Goal: Task Accomplishment & Management: Use online tool/utility

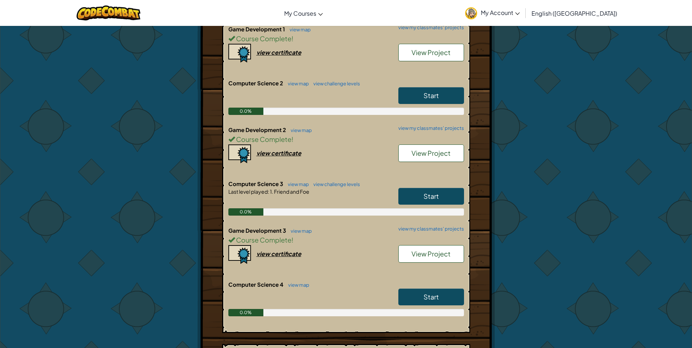
scroll to position [146, 0]
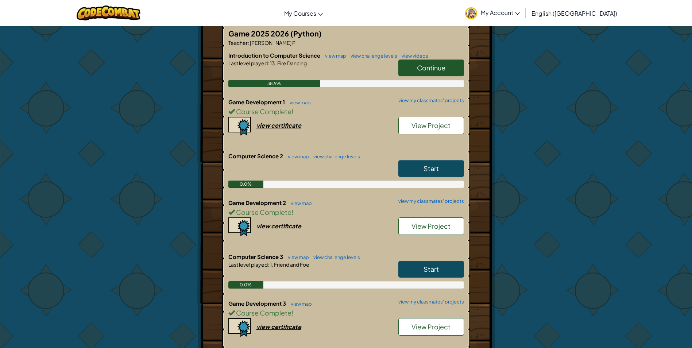
click at [414, 66] on link "Continue" at bounding box center [431, 67] width 66 height 17
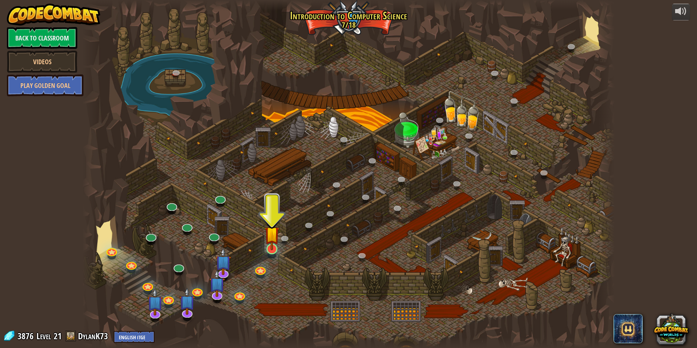
drag, startPoint x: 266, startPoint y: 257, endPoint x: 267, endPoint y: 248, distance: 9.9
click at [266, 251] on div "25. Kithgard Gates (Locked) Escape the Kithgard dungeons, and don't let the gua…" at bounding box center [348, 174] width 532 height 348
click at [267, 248] on img at bounding box center [272, 233] width 14 height 33
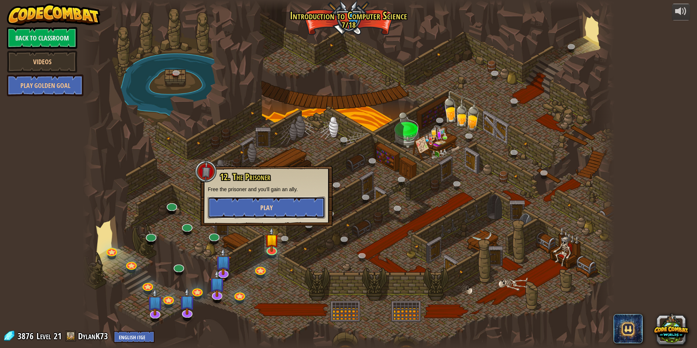
click at [291, 214] on button "Play" at bounding box center [266, 208] width 117 height 22
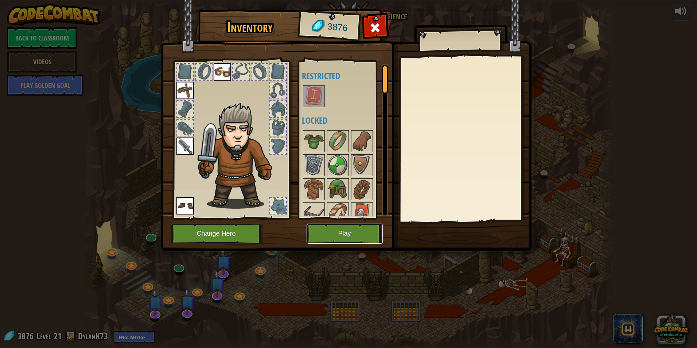
click at [360, 231] on button "Play" at bounding box center [345, 234] width 76 height 20
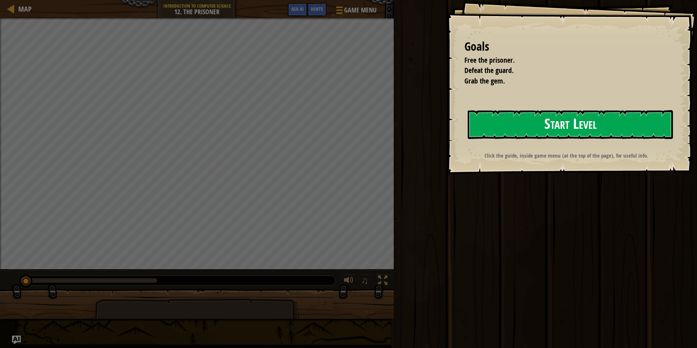
click at [513, 129] on button "Start Level" at bounding box center [570, 124] width 205 height 29
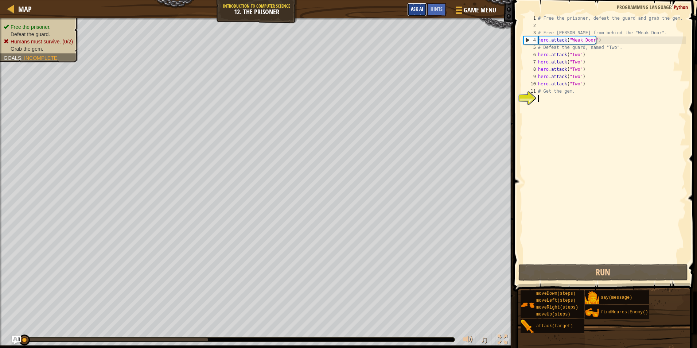
click at [420, 16] on button "Ask AI" at bounding box center [417, 9] width 20 height 13
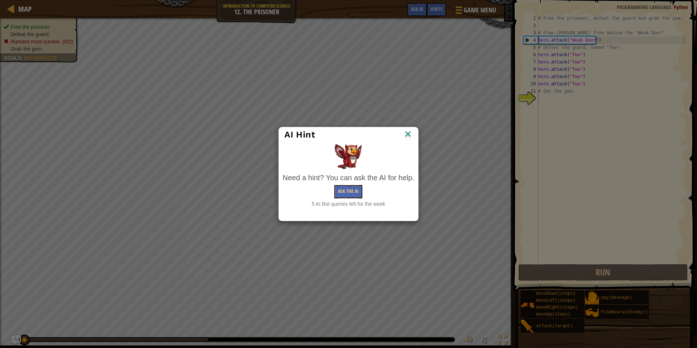
click at [406, 131] on img at bounding box center [407, 134] width 9 height 11
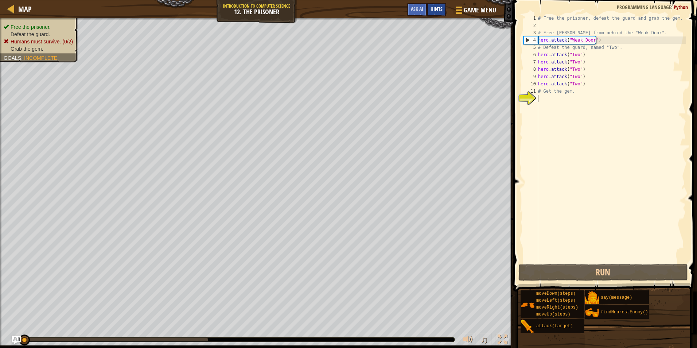
click at [441, 10] on span "Hints" at bounding box center [437, 8] width 12 height 7
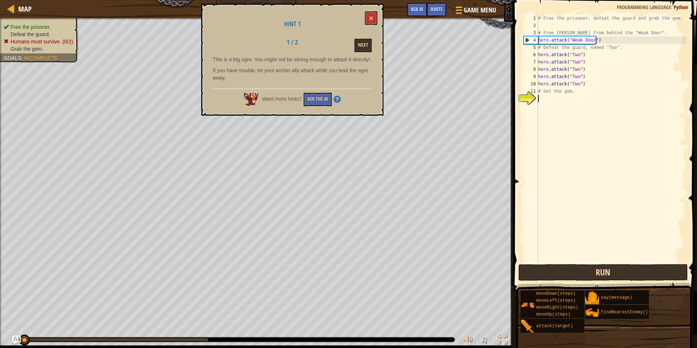
drag, startPoint x: 601, startPoint y: 254, endPoint x: 598, endPoint y: 269, distance: 15.1
click at [598, 269] on button "Run" at bounding box center [604, 272] width 170 height 17
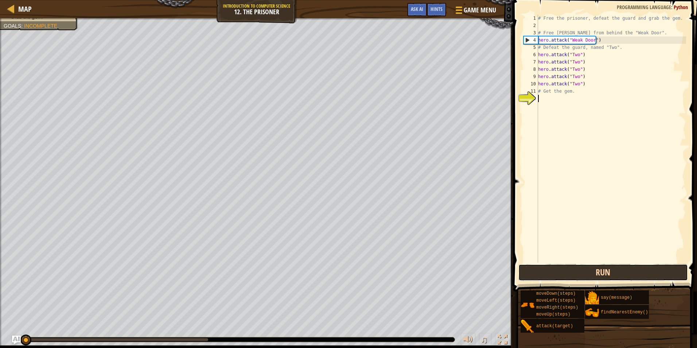
click at [598, 269] on button "Run" at bounding box center [604, 272] width 170 height 17
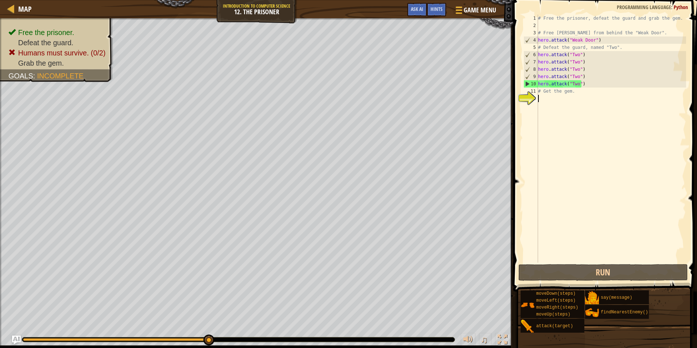
drag, startPoint x: 592, startPoint y: 77, endPoint x: 586, endPoint y: 86, distance: 10.5
click at [589, 79] on div "# Free the prisoner, defeat the guard and grab the gem. # Free [PERSON_NAME] fr…" at bounding box center [612, 146] width 150 height 263
click at [584, 94] on div "# Free the prisoner, defeat the guard and grab the gem. # Free [PERSON_NAME] fr…" at bounding box center [612, 146] width 150 height 263
type textarea "# Get the gem."
click at [584, 104] on div "# Free the prisoner, defeat the guard and grab the gem. # Free [PERSON_NAME] fr…" at bounding box center [612, 146] width 150 height 263
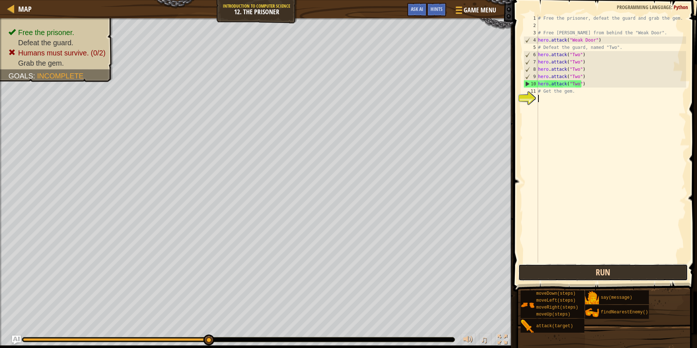
click at [582, 275] on button "Run" at bounding box center [604, 272] width 170 height 17
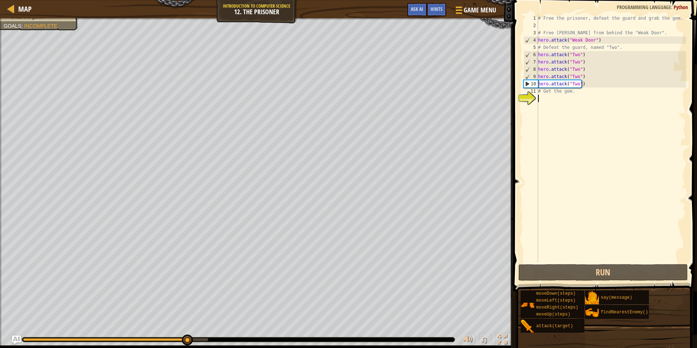
click at [580, 107] on div "# Free the prisoner, defeat the guard and grab the gem. # Free [PERSON_NAME] fr…" at bounding box center [612, 146] width 150 height 263
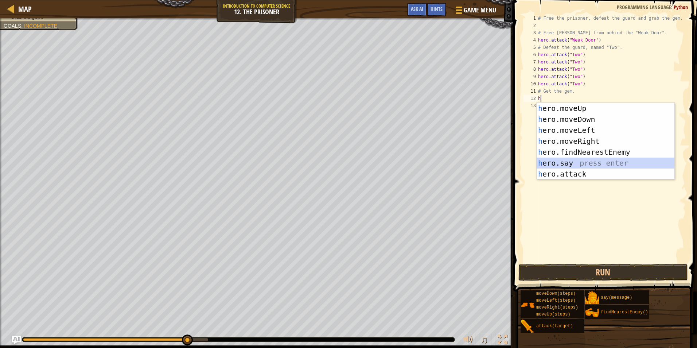
click at [591, 167] on div "h ero.moveUp press enter h ero.moveDown press enter h ero.moveLeft press enter …" at bounding box center [606, 152] width 138 height 98
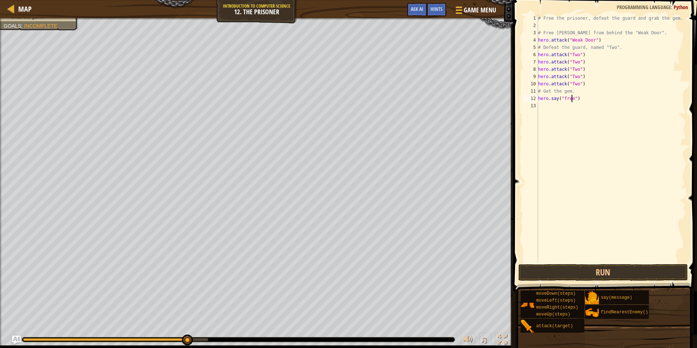
scroll to position [3, 3]
click at [582, 267] on button "Run" at bounding box center [604, 272] width 170 height 17
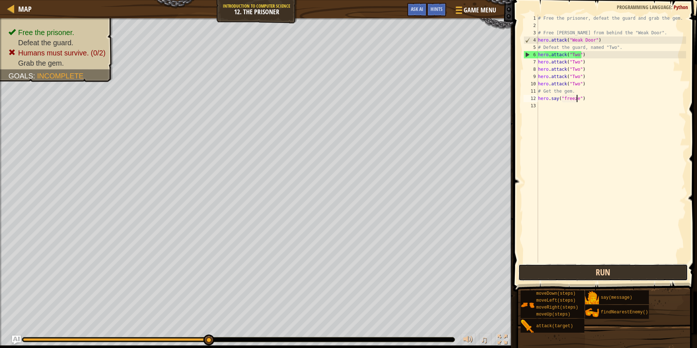
click at [589, 278] on button "Run" at bounding box center [604, 272] width 170 height 17
click at [588, 279] on button "Run" at bounding box center [604, 272] width 170 height 17
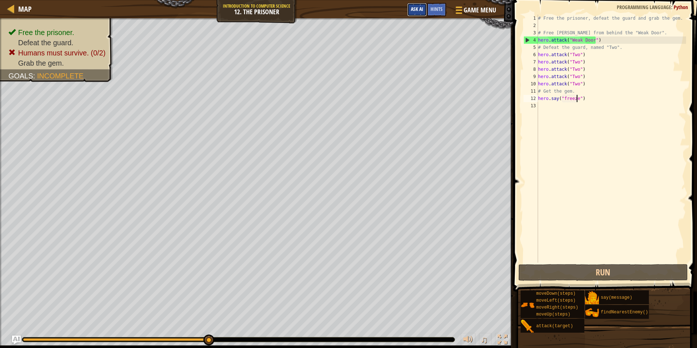
click at [420, 13] on button "Ask AI" at bounding box center [417, 9] width 20 height 13
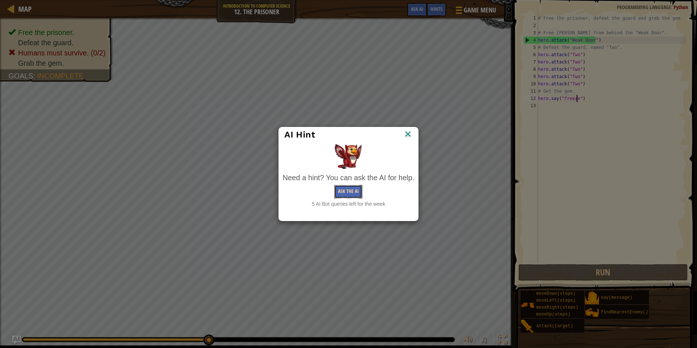
click at [345, 195] on button "Ask the AI" at bounding box center [348, 191] width 28 height 13
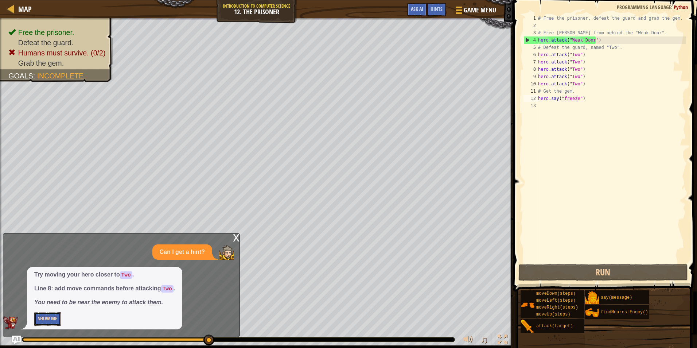
click at [51, 319] on button "Show Me" at bounding box center [47, 318] width 27 height 13
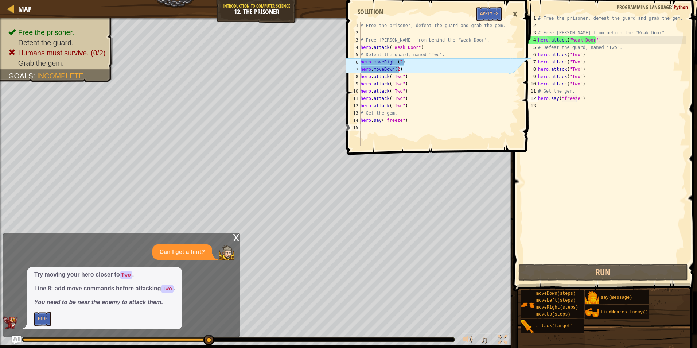
type textarea "hero.attack("Two")"
click at [590, 57] on div "# Free the prisoner, defeat the guard and grab the gem. # Free [PERSON_NAME] fr…" at bounding box center [612, 146] width 150 height 263
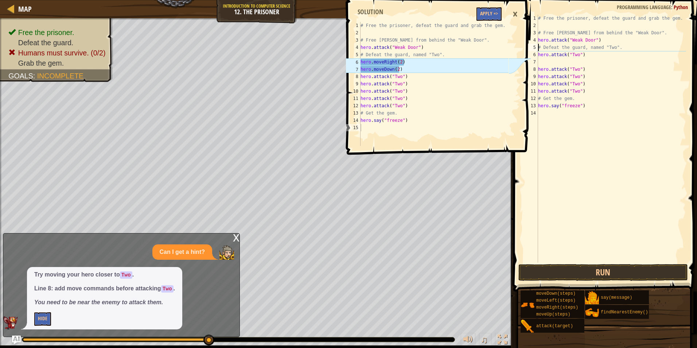
type textarea "hero.attack("Two")"
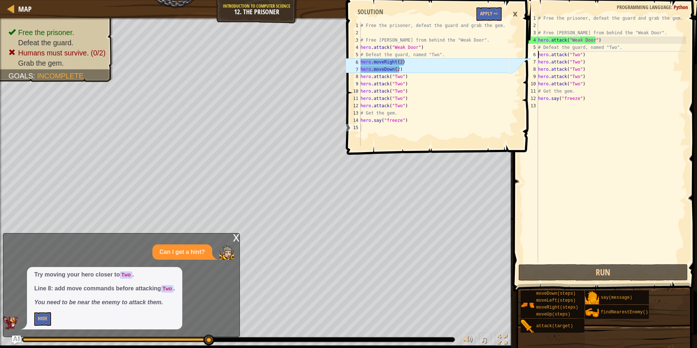
type textarea "# Defeat the guard, named "Two"."
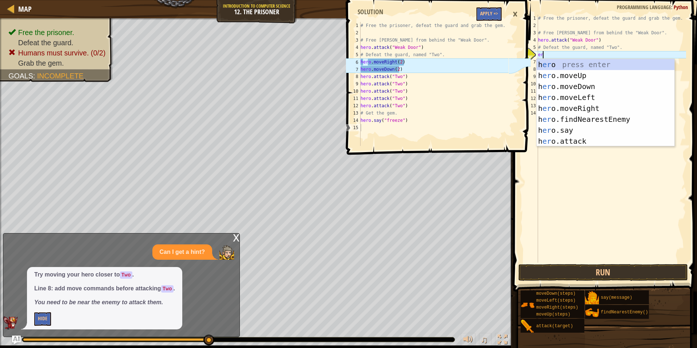
type textarea "e"
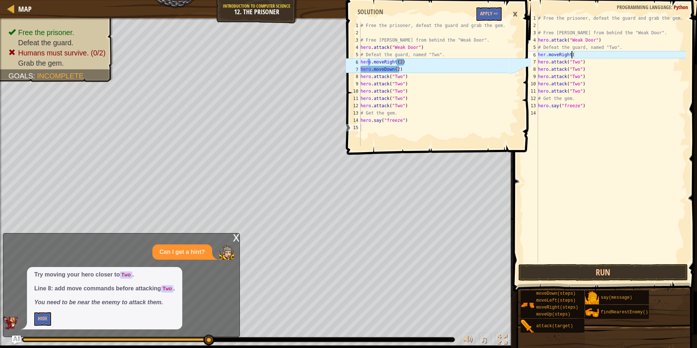
scroll to position [3, 3]
type textarea "her.moveRight(2)"
type textarea "hero.moveRight(2)"
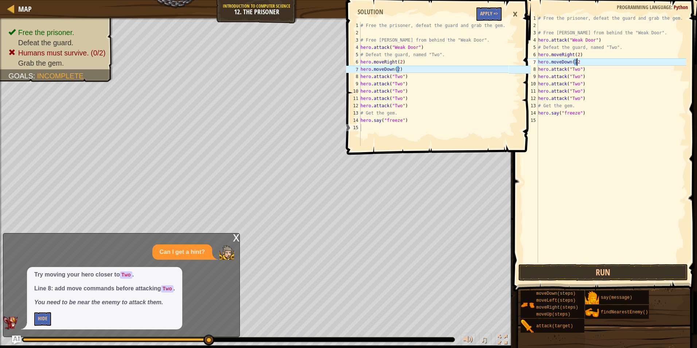
scroll to position [3, 3]
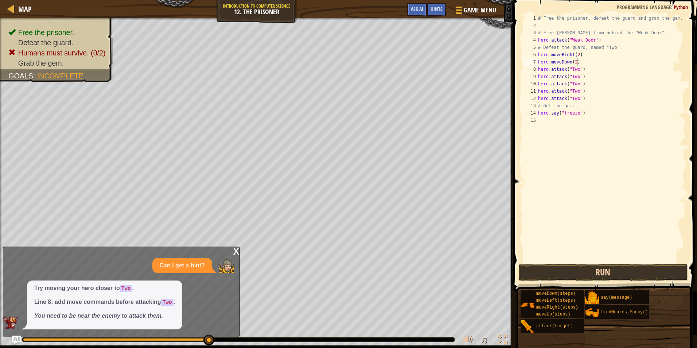
type textarea "hero.moveDown(2)"
click at [570, 268] on button "Run" at bounding box center [604, 272] width 170 height 17
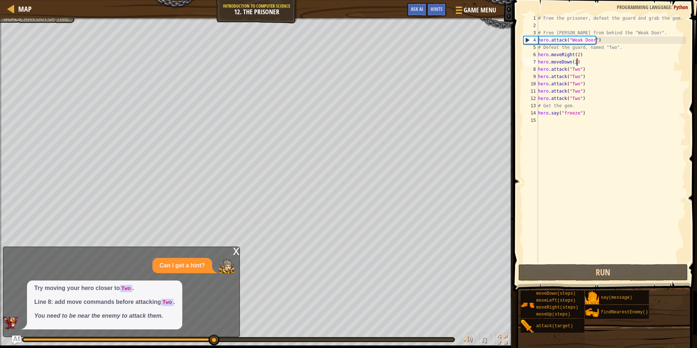
click at [551, 121] on div "# Free the prisoner, defeat the guard and grab the gem. # Free [PERSON_NAME] fr…" at bounding box center [612, 146] width 150 height 263
type textarea "h"
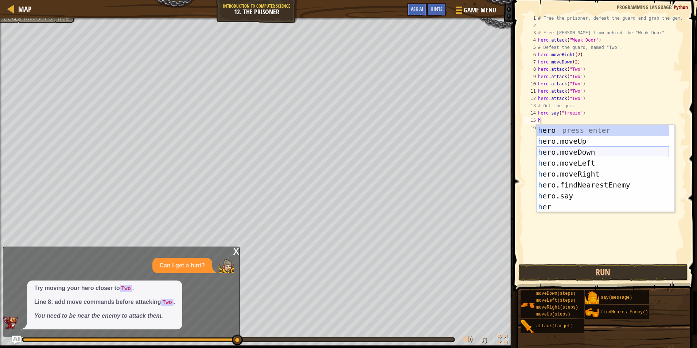
click at [556, 148] on div "h ero press enter h ero.moveUp press enter h ero.moveDown press enter h ero.mov…" at bounding box center [603, 179] width 132 height 109
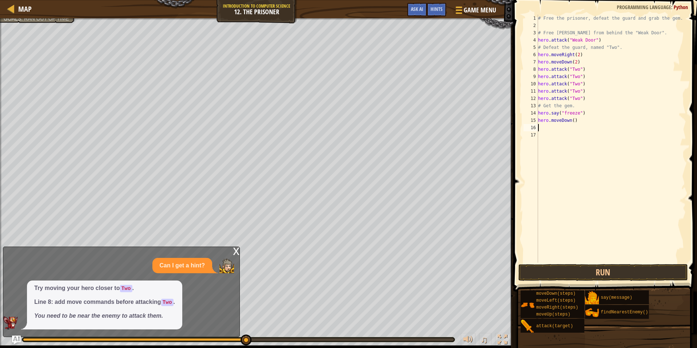
type textarea "h"
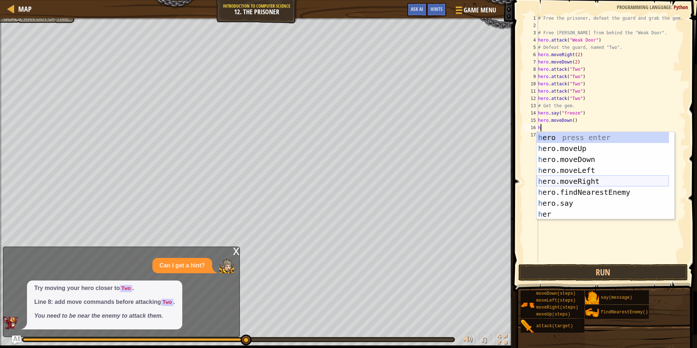
click at [587, 178] on div "h ero press enter h ero.moveUp press enter h ero.moveDown press enter h ero.mov…" at bounding box center [603, 186] width 132 height 109
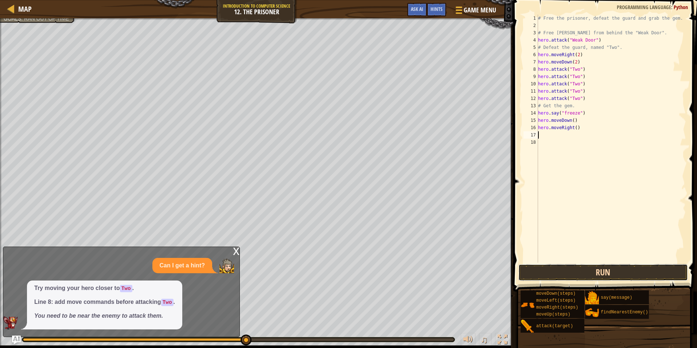
click at [581, 267] on button "Run" at bounding box center [604, 272] width 170 height 17
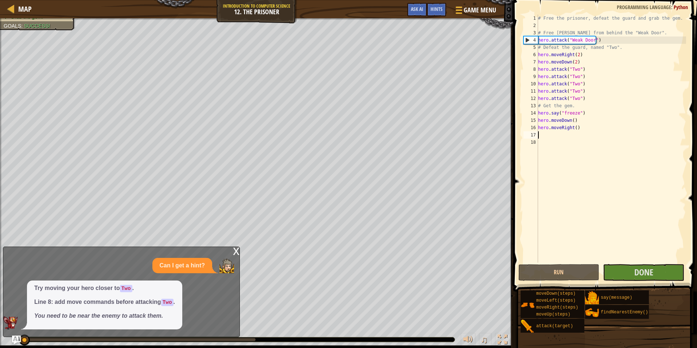
drag, startPoint x: 224, startPoint y: 342, endPoint x: 12, endPoint y: 326, distance: 212.5
click at [12, 326] on div "Map Introduction to Computer Science 12. The Prisoner Game Menu Done Hints Ask …" at bounding box center [348, 174] width 697 height 348
click at [229, 252] on div "x Can I get a hint? Try moving your hero closer to Two . Line 8: add move comma…" at bounding box center [121, 292] width 237 height 90
click at [233, 250] on div "x" at bounding box center [236, 250] width 7 height 7
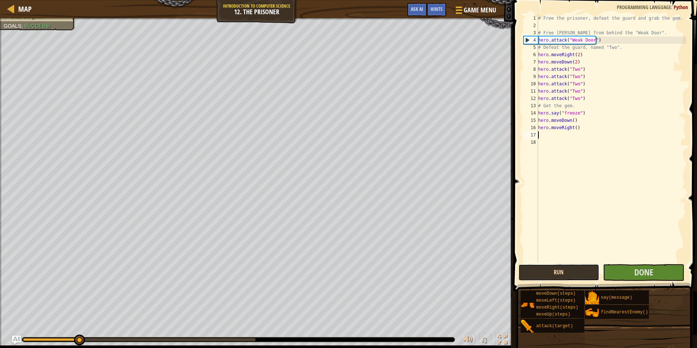
click at [539, 276] on button "Run" at bounding box center [559, 272] width 81 height 17
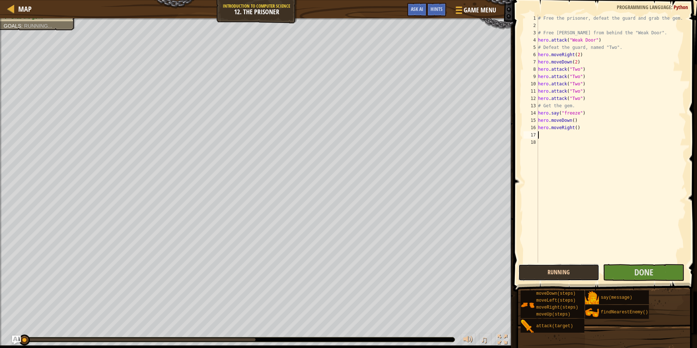
click at [539, 276] on button "Running" at bounding box center [559, 272] width 81 height 17
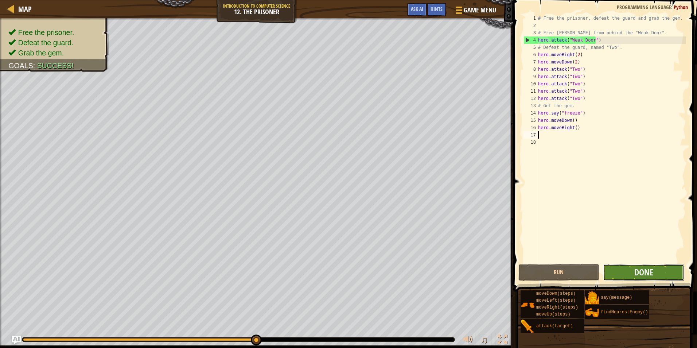
click at [673, 277] on button "Done" at bounding box center [643, 272] width 81 height 17
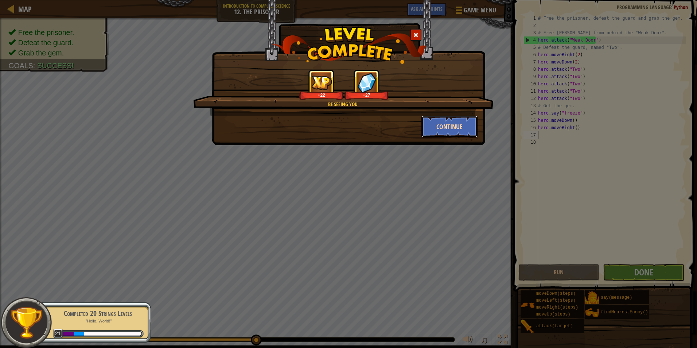
click at [447, 133] on button "Continue" at bounding box center [450, 127] width 57 height 22
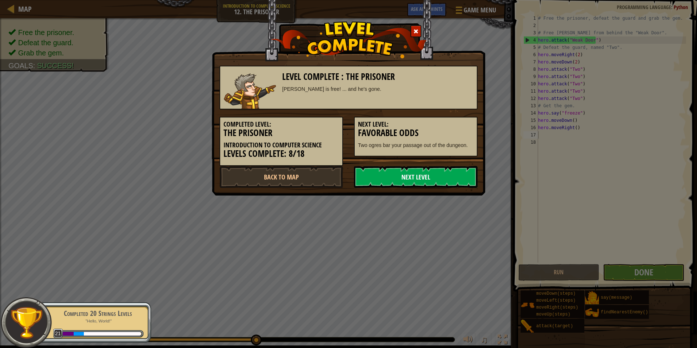
click at [433, 181] on link "Next Level" at bounding box center [416, 177] width 124 height 22
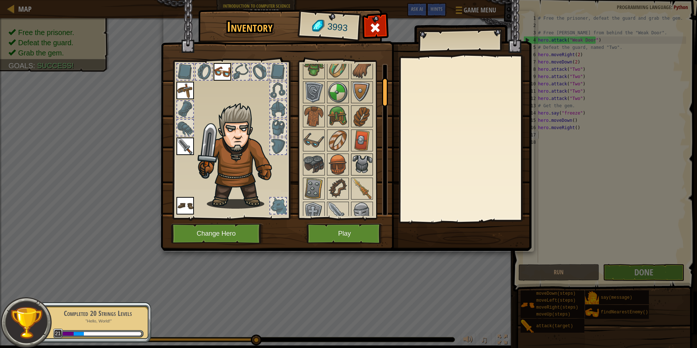
scroll to position [0, 0]
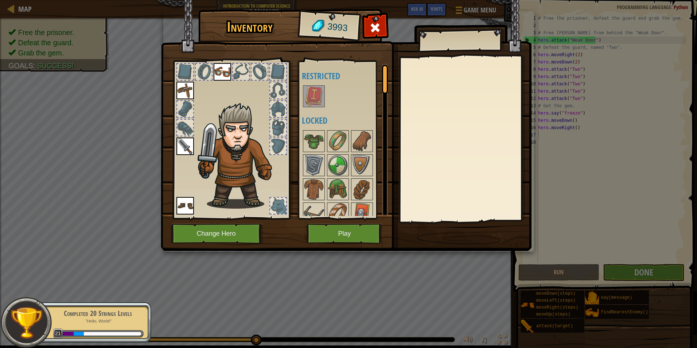
click at [312, 101] on img at bounding box center [314, 96] width 20 height 20
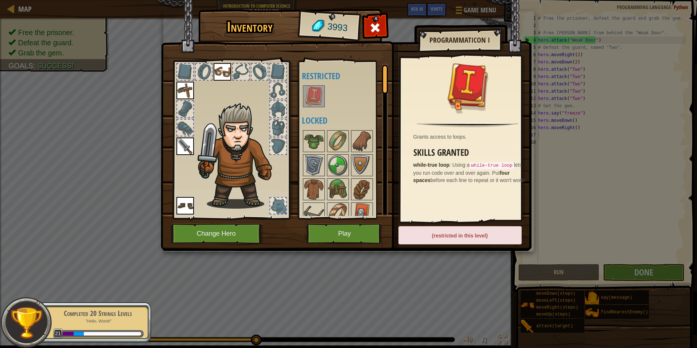
click at [233, 77] on div at bounding box center [241, 72] width 16 height 16
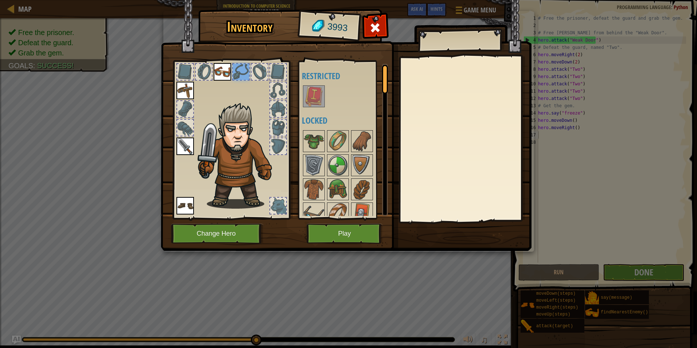
click at [255, 74] on div at bounding box center [260, 72] width 16 height 16
click at [276, 68] on div at bounding box center [278, 72] width 16 height 16
click at [274, 88] on div at bounding box center [278, 90] width 16 height 16
drag, startPoint x: 276, startPoint y: 104, endPoint x: 276, endPoint y: 109, distance: 4.4
click at [276, 105] on div at bounding box center [278, 109] width 16 height 16
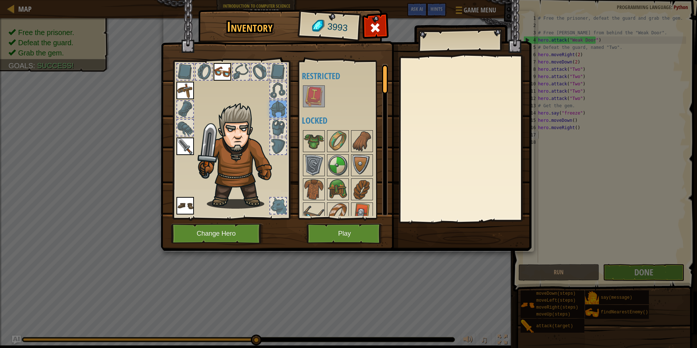
click at [276, 119] on div at bounding box center [279, 128] width 18 height 18
click at [275, 140] on div at bounding box center [278, 146] width 16 height 16
click at [187, 149] on img at bounding box center [186, 146] width 18 height 18
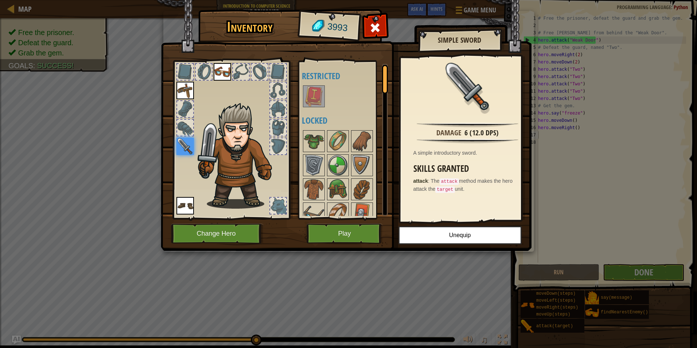
click at [188, 137] on img at bounding box center [235, 146] width 114 height 125
click at [188, 126] on div at bounding box center [185, 128] width 16 height 16
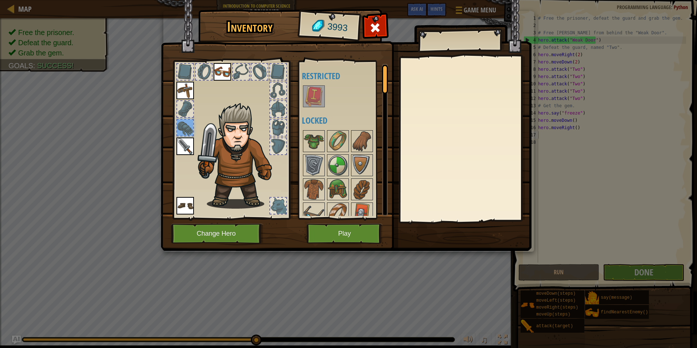
click at [186, 111] on div at bounding box center [185, 109] width 16 height 16
click at [178, 86] on img at bounding box center [186, 91] width 18 height 18
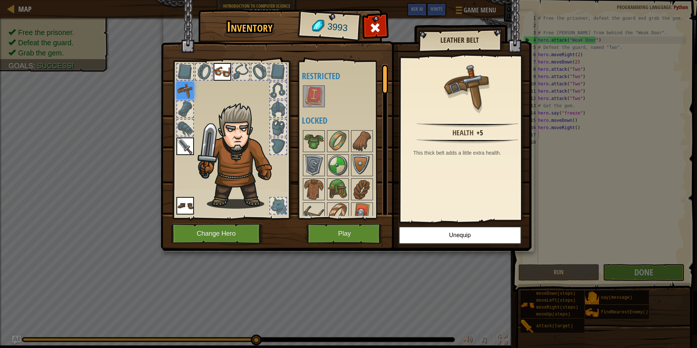
click at [190, 73] on div at bounding box center [185, 72] width 16 height 16
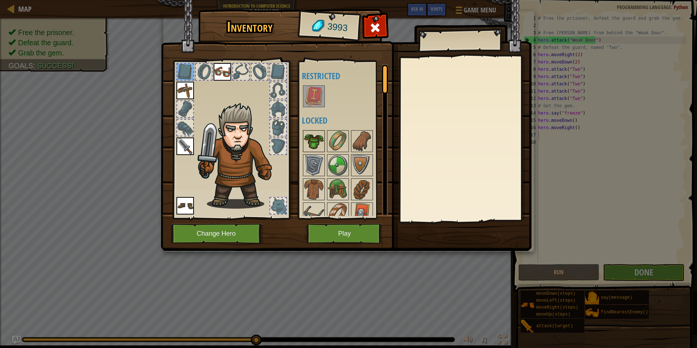
click at [314, 143] on img at bounding box center [314, 141] width 20 height 20
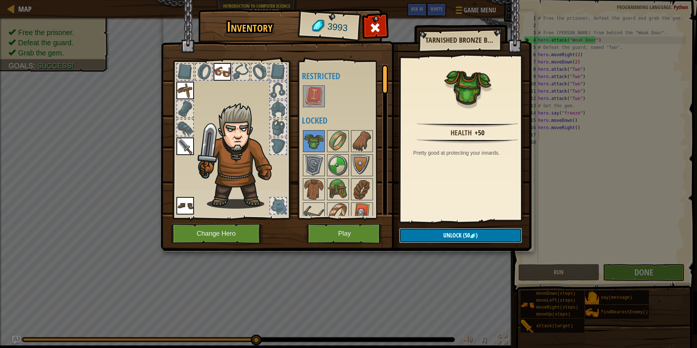
click at [472, 235] on img at bounding box center [473, 236] width 6 height 6
click at [431, 235] on button "Confirm" at bounding box center [460, 235] width 123 height 15
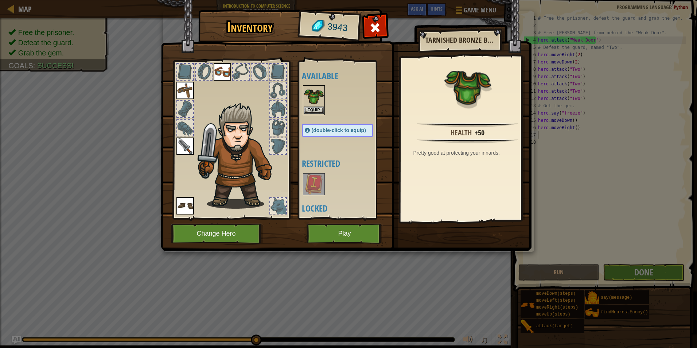
drag, startPoint x: 326, startPoint y: 103, endPoint x: 319, endPoint y: 103, distance: 6.6
click at [322, 103] on div "Available Equip Equip Equip Equip (double-click to equip) Restricted Locked" at bounding box center [345, 140] width 86 height 152
click at [317, 103] on img at bounding box center [314, 96] width 20 height 20
drag, startPoint x: 315, startPoint y: 101, endPoint x: 313, endPoint y: 115, distance: 14.5
click at [314, 101] on img at bounding box center [314, 96] width 20 height 20
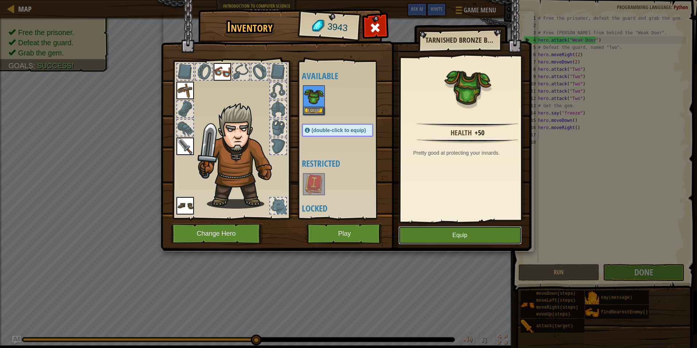
click at [443, 230] on button "Equip" at bounding box center [460, 235] width 123 height 18
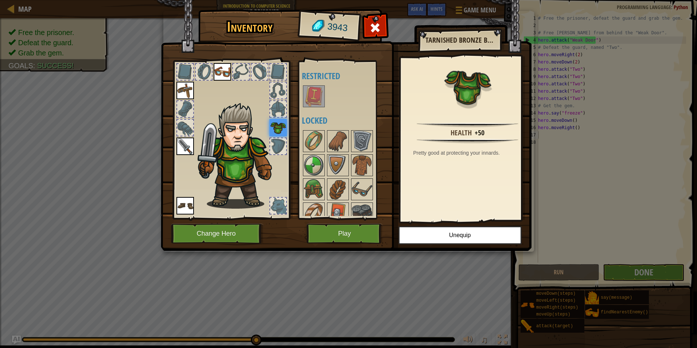
click at [185, 152] on img at bounding box center [186, 146] width 18 height 18
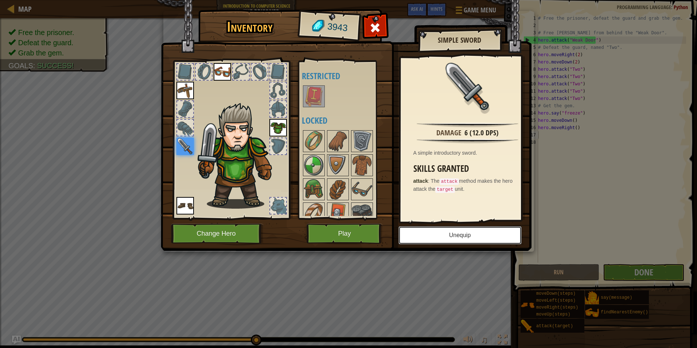
click at [433, 237] on button "Unequip" at bounding box center [460, 235] width 123 height 18
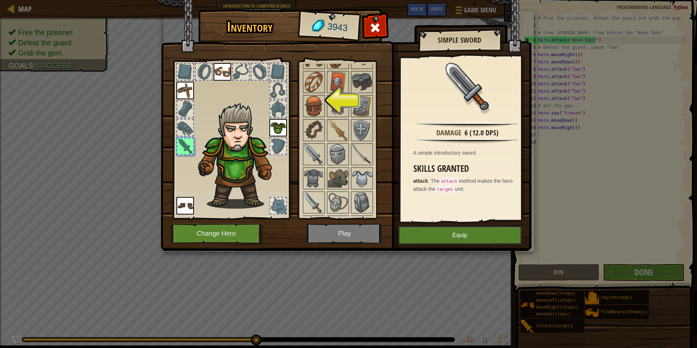
scroll to position [255, 0]
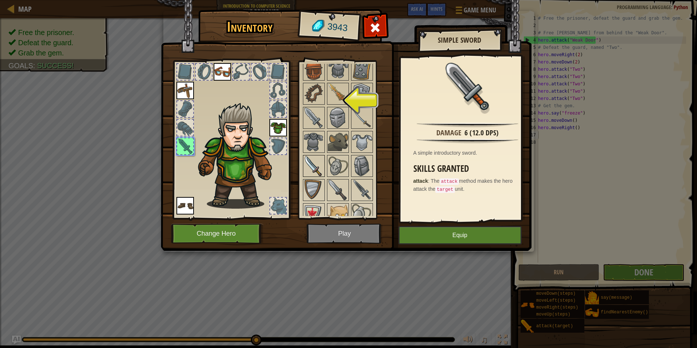
click at [311, 166] on img at bounding box center [314, 166] width 20 height 20
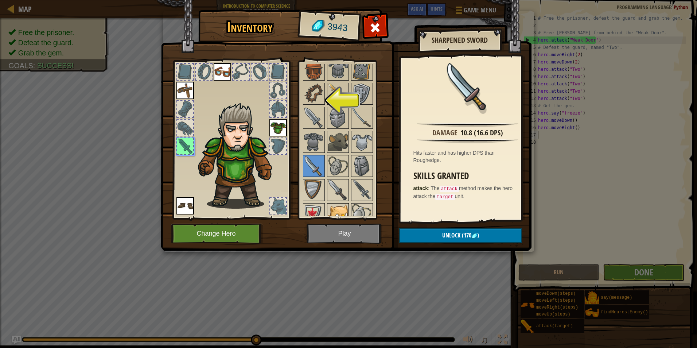
scroll to position [292, 0]
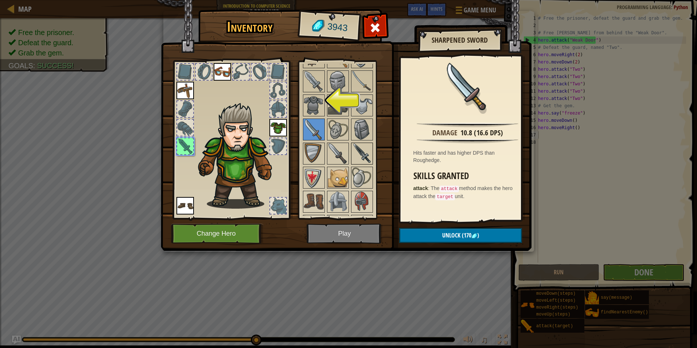
click at [361, 153] on img at bounding box center [362, 153] width 20 height 20
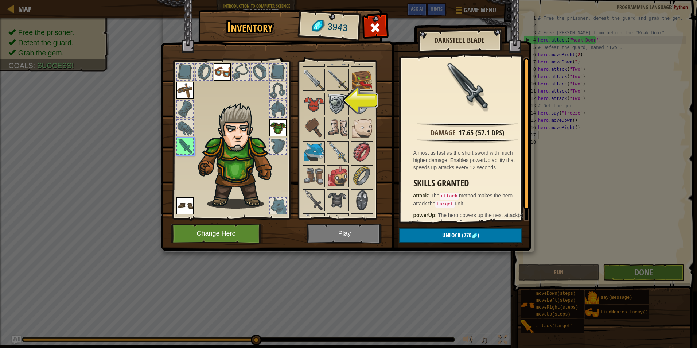
scroll to position [474, 0]
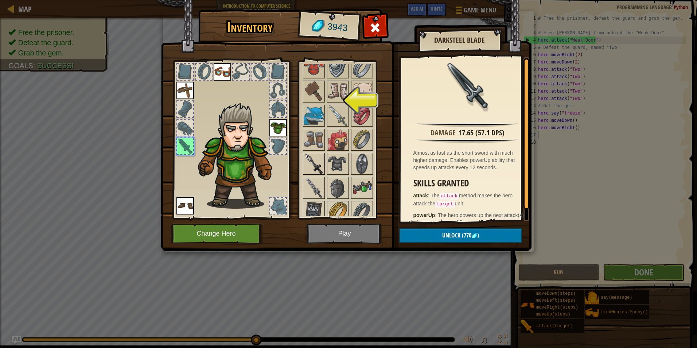
click at [322, 164] on img at bounding box center [314, 164] width 20 height 20
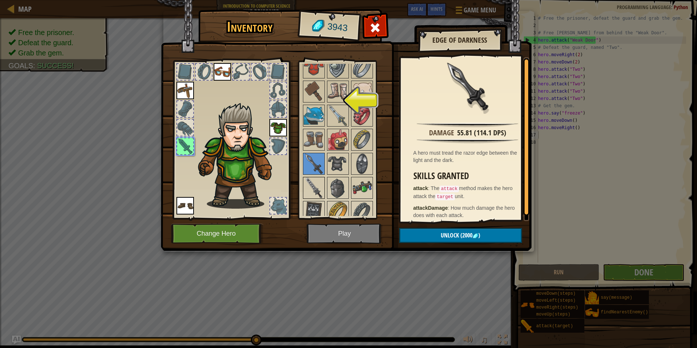
click at [313, 183] on img at bounding box center [314, 188] width 20 height 20
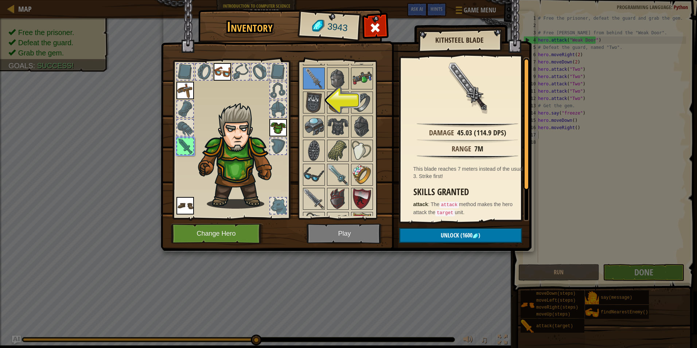
scroll to position [620, 0]
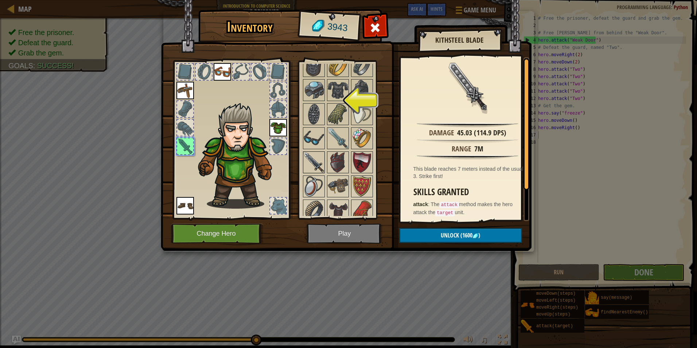
click at [318, 168] on img at bounding box center [314, 162] width 20 height 20
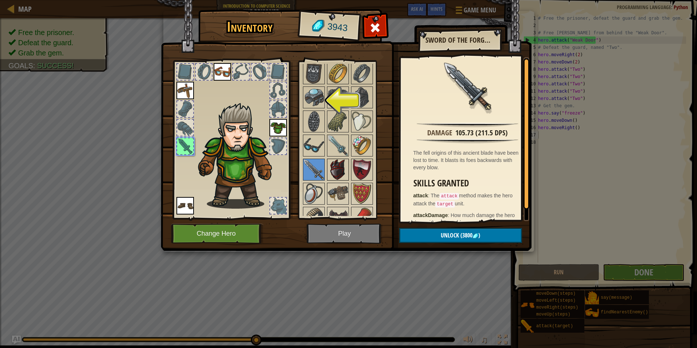
scroll to position [649, 0]
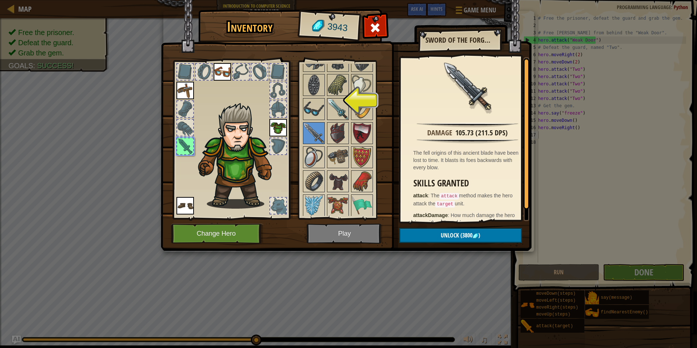
click at [340, 115] on img at bounding box center [338, 109] width 20 height 20
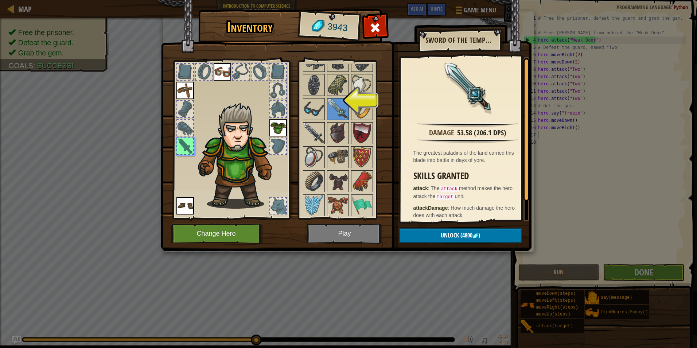
click at [321, 136] on img at bounding box center [314, 133] width 20 height 20
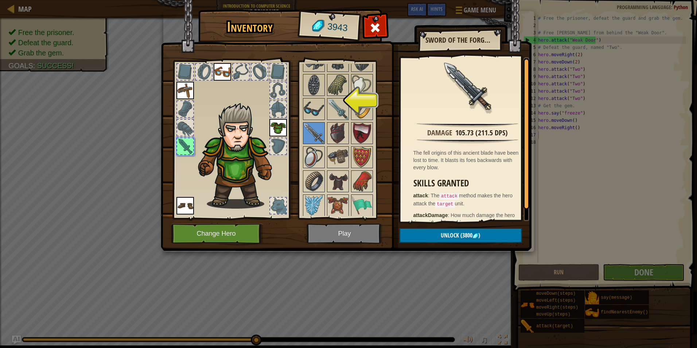
scroll to position [759, 0]
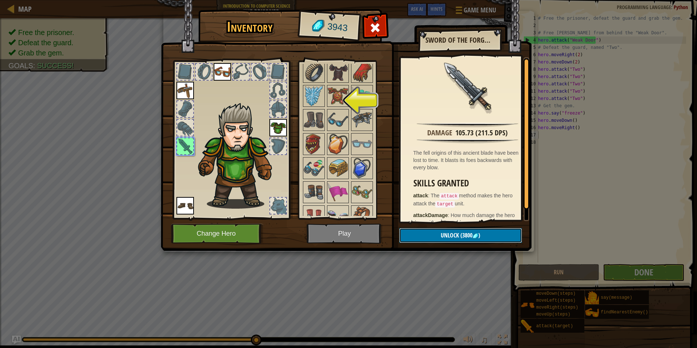
click at [505, 236] on button "Unlock (3800 )" at bounding box center [460, 235] width 123 height 15
click at [446, 229] on button "Confirm" at bounding box center [460, 235] width 123 height 15
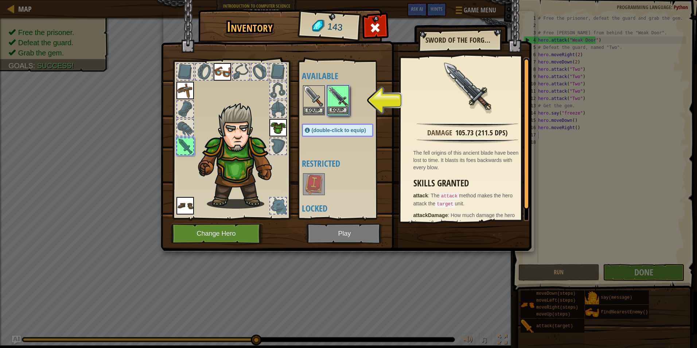
click at [331, 103] on img at bounding box center [338, 96] width 20 height 20
click at [470, 233] on button "Equip" at bounding box center [460, 235] width 123 height 18
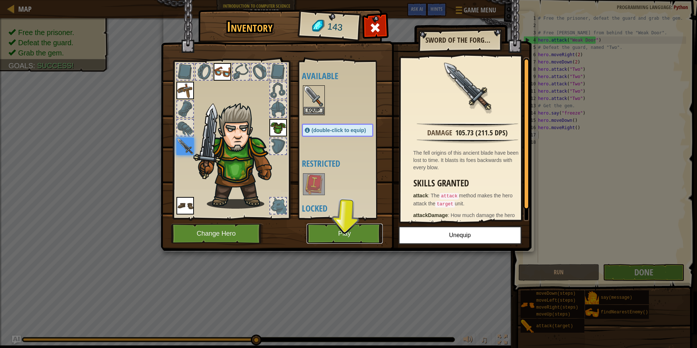
click at [350, 227] on button "Play" at bounding box center [345, 234] width 76 height 20
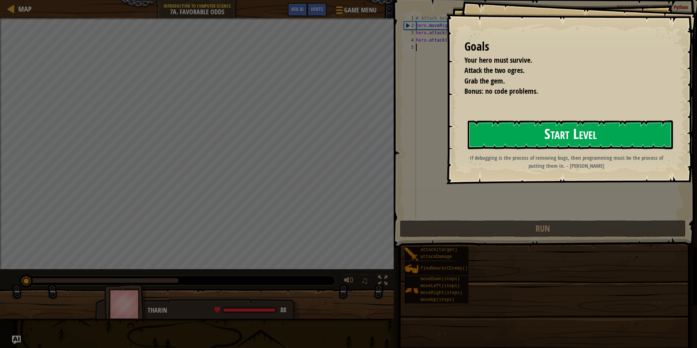
click at [446, 160] on div "Goals Your hero must survive. Attack the two ogres. Grab the gem. Bonus: no cod…" at bounding box center [571, 92] width 251 height 184
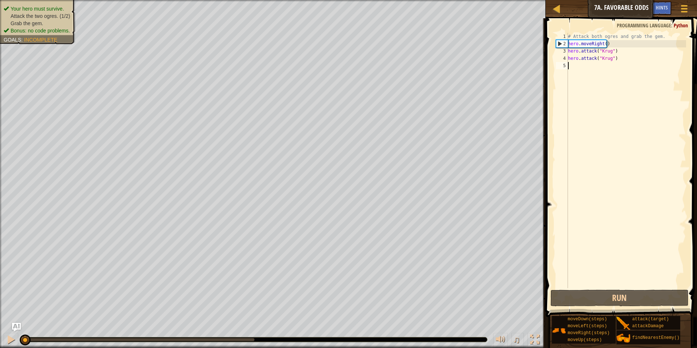
click at [637, 284] on div "# Attack both ogres and grab the gem. hero . moveRight ( ) hero . attack ( "[PE…" at bounding box center [627, 168] width 120 height 270
click at [625, 286] on div "# Attack both ogres and grab the gem. hero . moveRight ( ) hero . attack ( "[PE…" at bounding box center [627, 168] width 120 height 270
click at [618, 287] on div "# Attack both ogres and grab the gem. hero . moveRight ( ) hero . attack ( "[PE…" at bounding box center [627, 168] width 120 height 270
click at [615, 292] on button "Run" at bounding box center [620, 298] width 139 height 17
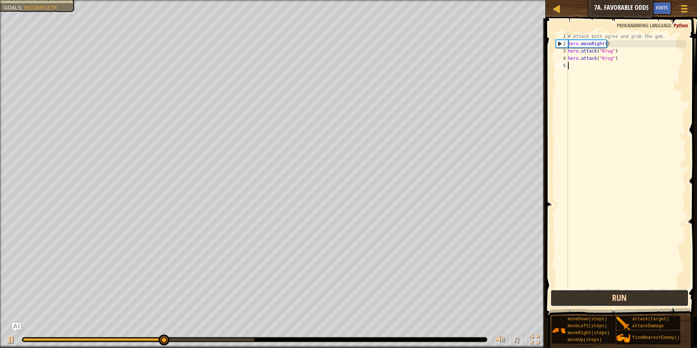
click at [615, 292] on button "Run" at bounding box center [620, 298] width 139 height 17
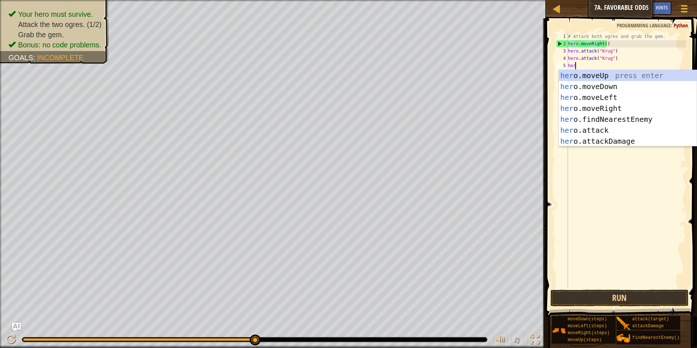
scroll to position [3, 0]
type textarea "her"
click at [598, 110] on div "her o.moveUp press enter her o.moveDown press enter her o.moveLeft press enter …" at bounding box center [628, 119] width 138 height 98
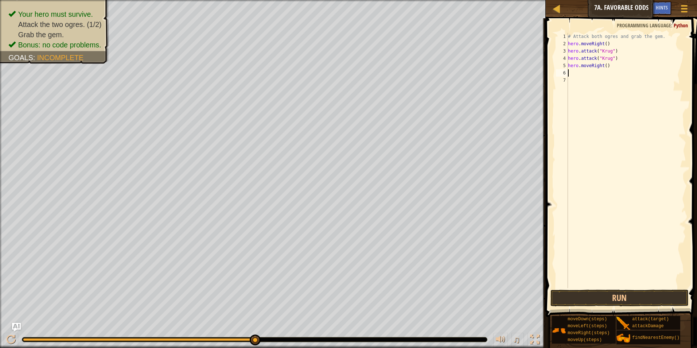
scroll to position [3, 0]
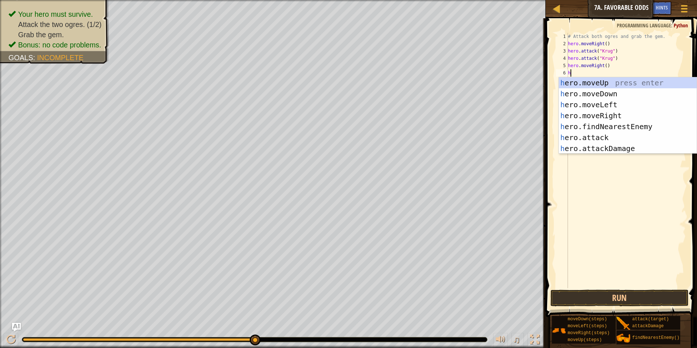
type textarea "h"
click at [617, 83] on div "h ero.moveUp press enter h ero.moveDown press enter h ero.moveLeft press enter …" at bounding box center [628, 126] width 138 height 98
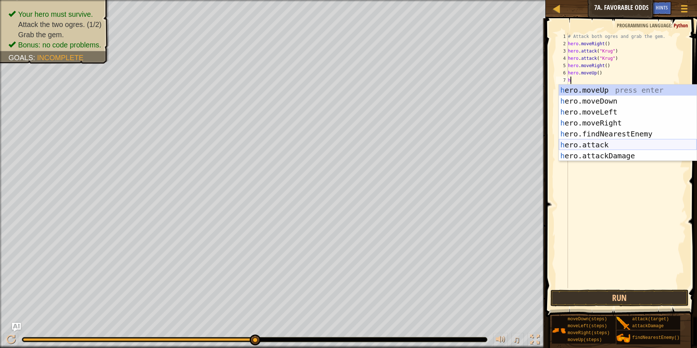
click at [593, 146] on div "h ero.moveUp press enter h ero.moveDown press enter h ero.moveLeft press enter …" at bounding box center [628, 134] width 138 height 98
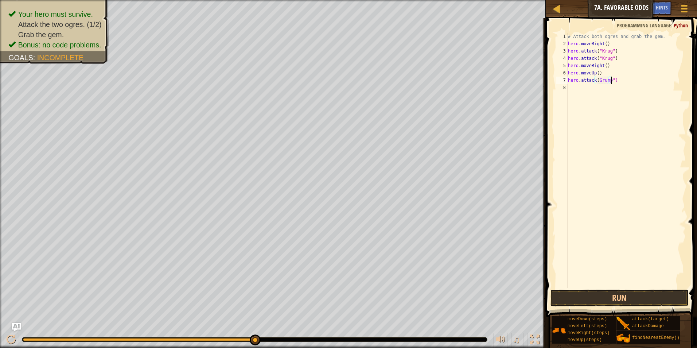
scroll to position [3, 3]
type textarea "hero.attack("Grump")"
click at [603, 92] on div "# Attack both ogres and grab the gem. hero . moveRight ( ) hero . attack ( "[PE…" at bounding box center [627, 168] width 120 height 270
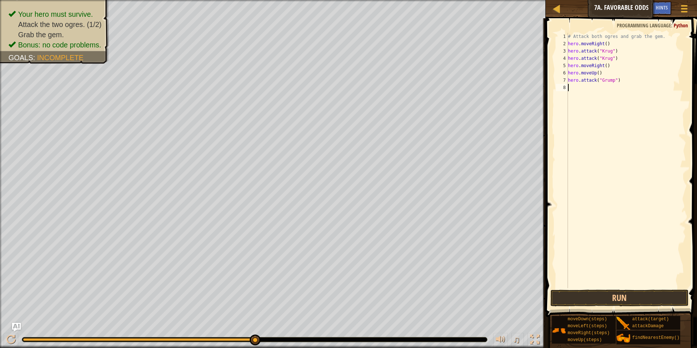
type textarea "h"
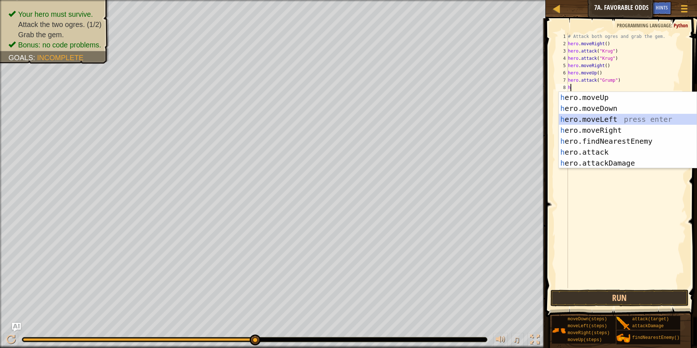
click at [603, 124] on div "h ero.moveUp press enter h ero.moveDown press enter h ero.moveLeft press enter …" at bounding box center [628, 141] width 138 height 98
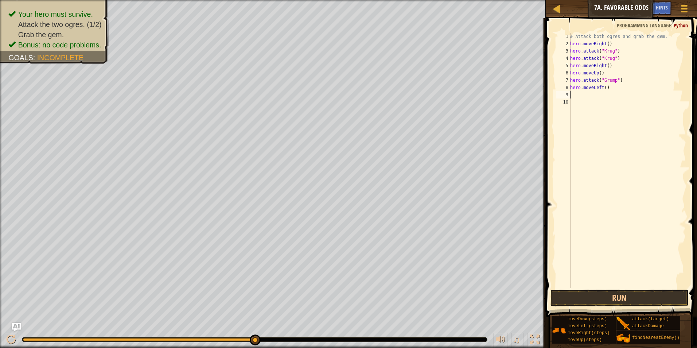
click at [605, 86] on div "# Attack both ogres and grab the gem. hero . moveRight ( ) hero . attack ( "[PE…" at bounding box center [627, 168] width 117 height 270
click at [602, 86] on div "# Attack both ogres and grab the gem. hero . moveRight ( ) hero . attack ( "[PE…" at bounding box center [627, 168] width 117 height 270
click at [604, 85] on div "# Attack both ogres and grab the gem. hero . moveRight ( ) hero . attack ( "[PE…" at bounding box center [627, 168] width 117 height 270
click at [620, 301] on button "Run" at bounding box center [620, 298] width 139 height 17
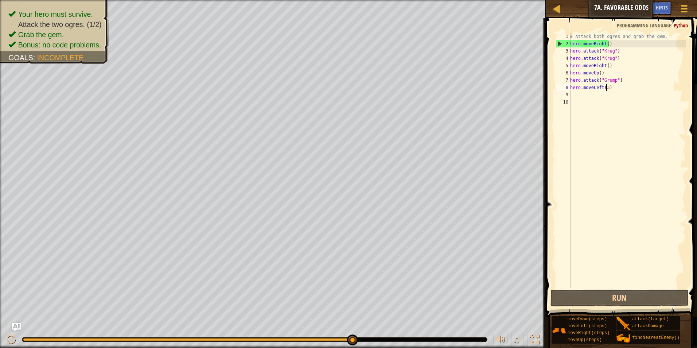
click at [625, 57] on div "# Attack both ogres and grab the gem. hero . moveRight ( ) hero . attack ( "[PE…" at bounding box center [627, 168] width 117 height 270
click at [621, 79] on div "# Attack both ogres and grab the gem. hero . moveRight ( ) hero . attack ( "[PE…" at bounding box center [627, 168] width 117 height 270
type textarea "hero.attack("Grump")"
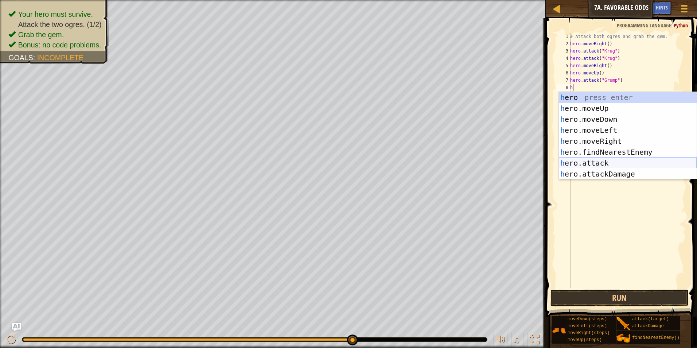
click at [634, 164] on div "h ero press enter h ero.moveUp press enter h ero.moveDown press enter h ero.mov…" at bounding box center [628, 146] width 138 height 109
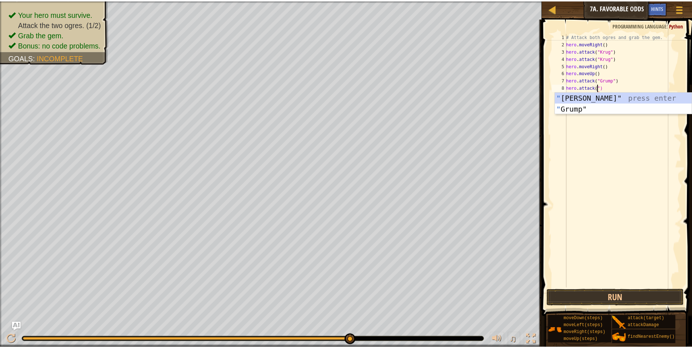
scroll to position [3, 2]
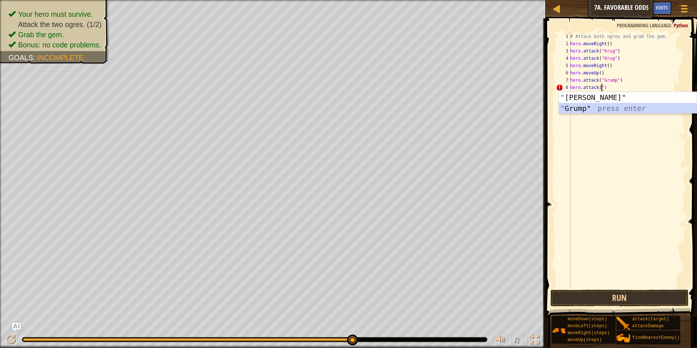
drag, startPoint x: 624, startPoint y: 110, endPoint x: 619, endPoint y: 108, distance: 4.9
click at [624, 110] on div "" [PERSON_NAME]" press enter " Grump" press enter" at bounding box center [628, 114] width 138 height 44
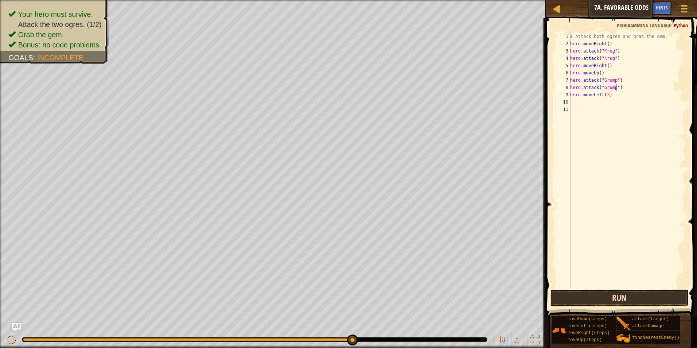
type textarea "hero.attack("Grump")"
click at [650, 305] on button "Run" at bounding box center [620, 298] width 139 height 17
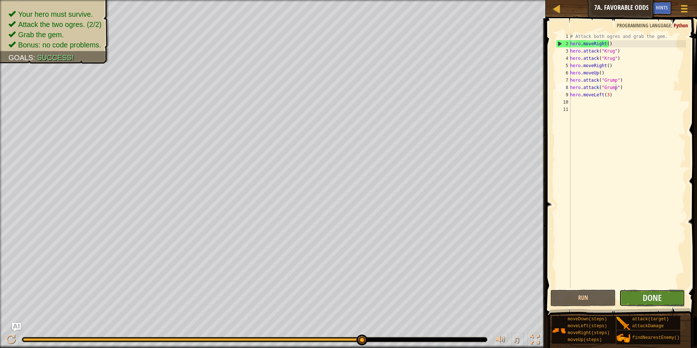
click at [665, 298] on button "Done" at bounding box center [653, 298] width 66 height 17
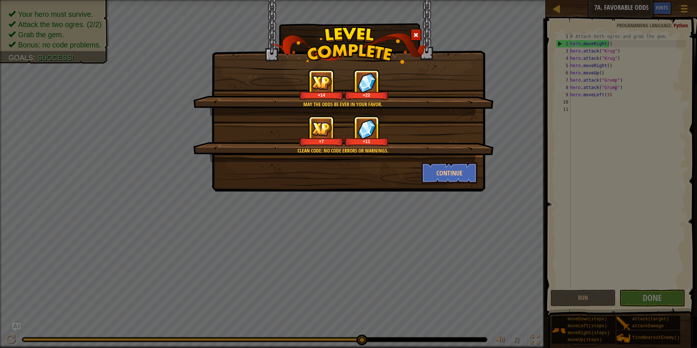
click at [453, 186] on div "May the odds be ever in your favor. +14 +22 Clean code: no code errors or warni…" at bounding box center [349, 95] width 274 height 191
click at [444, 179] on button "Continue" at bounding box center [450, 173] width 57 height 22
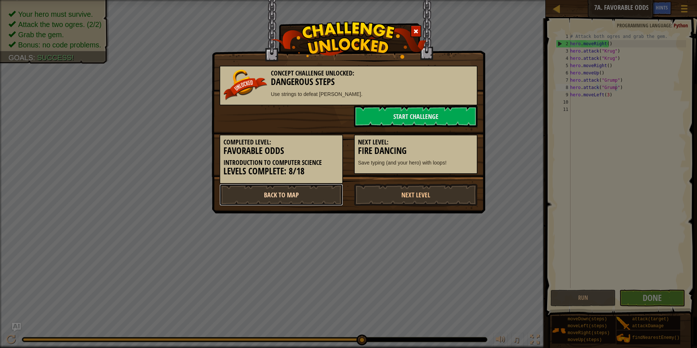
click at [304, 190] on link "Back to Map" at bounding box center [282, 195] width 124 height 22
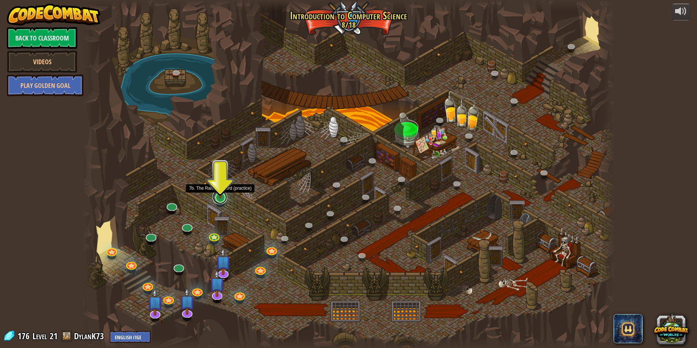
click at [218, 199] on link at bounding box center [220, 197] width 15 height 15
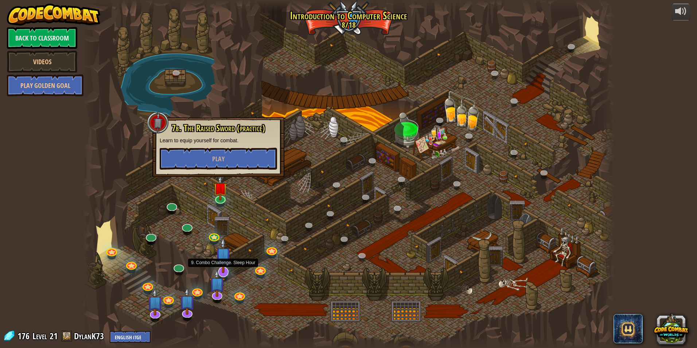
click at [228, 272] on img at bounding box center [224, 255] width 16 height 36
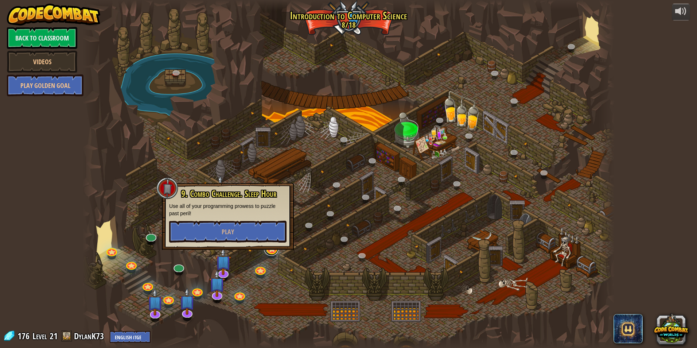
click at [276, 251] on link at bounding box center [271, 248] width 15 height 15
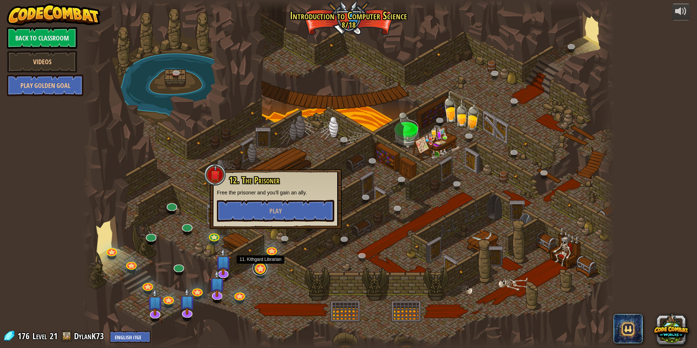
click at [262, 268] on link at bounding box center [260, 268] width 15 height 15
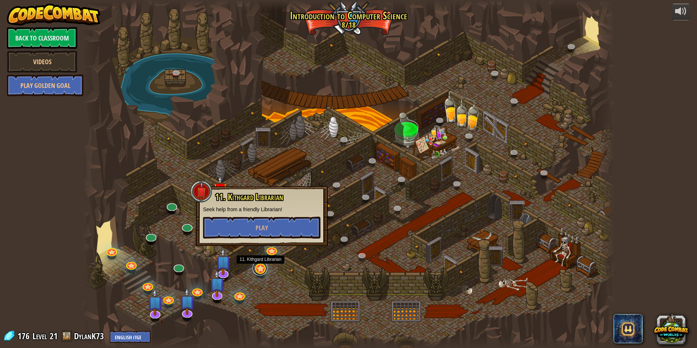
drag, startPoint x: 254, startPoint y: 272, endPoint x: 257, endPoint y: 264, distance: 8.5
click at [254, 272] on div "25. Kithgard Gates (Locked) Escape the Kithgard dungeons, and don't let the gua…" at bounding box center [348, 174] width 532 height 348
click at [258, 263] on link at bounding box center [260, 268] width 15 height 15
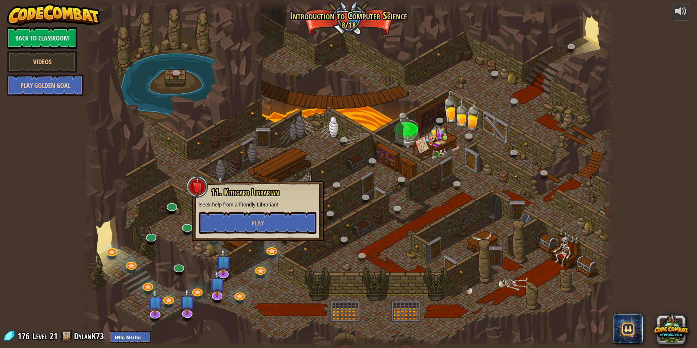
click at [245, 280] on div at bounding box center [348, 174] width 532 height 348
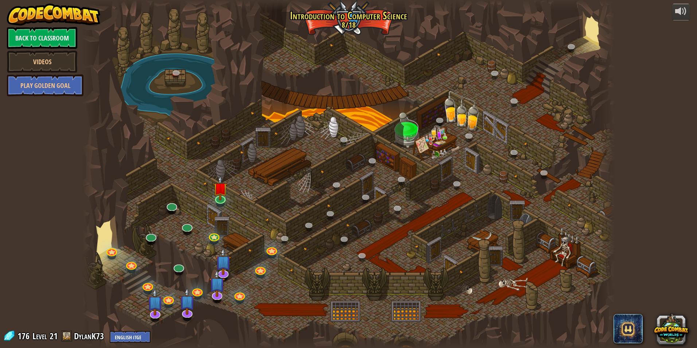
click at [241, 290] on div at bounding box center [348, 174] width 532 height 348
click at [240, 293] on link at bounding box center [239, 294] width 15 height 15
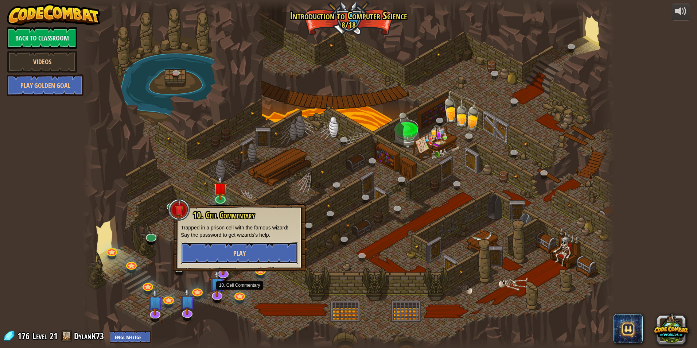
click at [260, 255] on button "Play" at bounding box center [239, 253] width 117 height 22
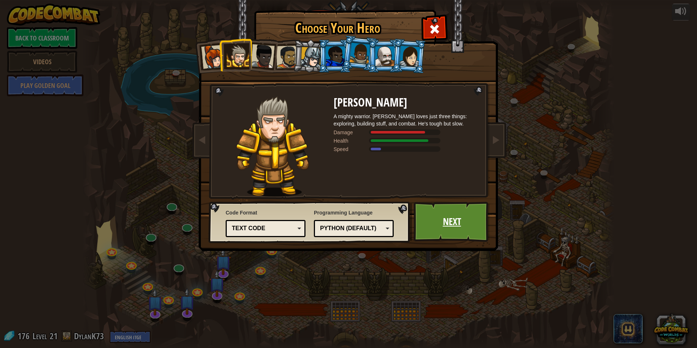
click at [429, 213] on link "Next" at bounding box center [452, 222] width 76 height 40
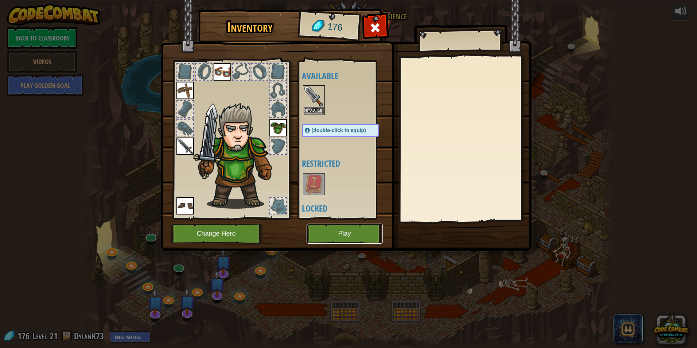
click at [334, 238] on button "Play" at bounding box center [345, 234] width 76 height 20
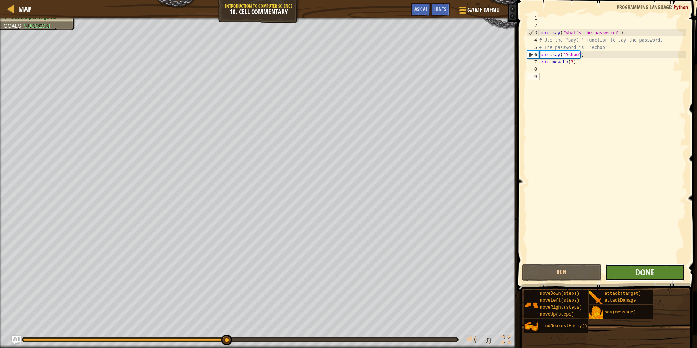
click at [623, 275] on button "Done" at bounding box center [645, 272] width 80 height 17
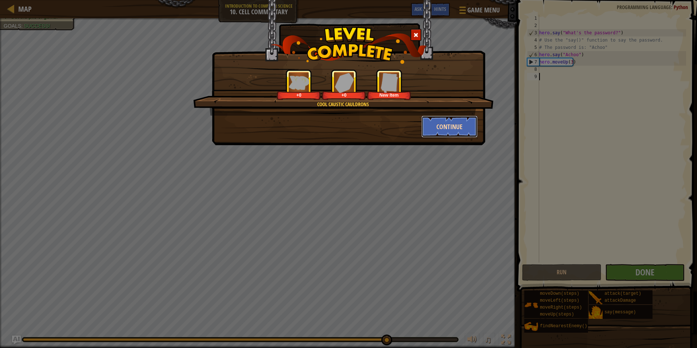
click at [458, 127] on button "Continue" at bounding box center [450, 127] width 57 height 22
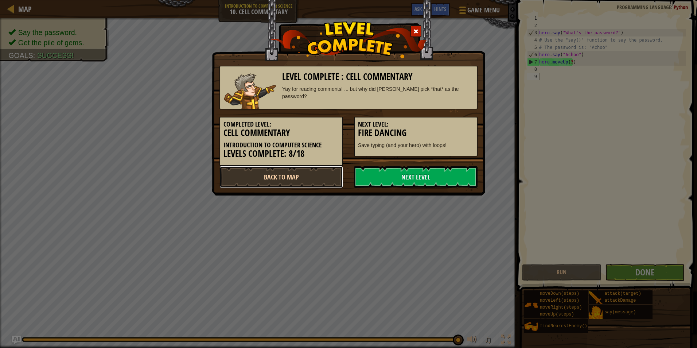
click at [269, 173] on link "Back to Map" at bounding box center [282, 177] width 124 height 22
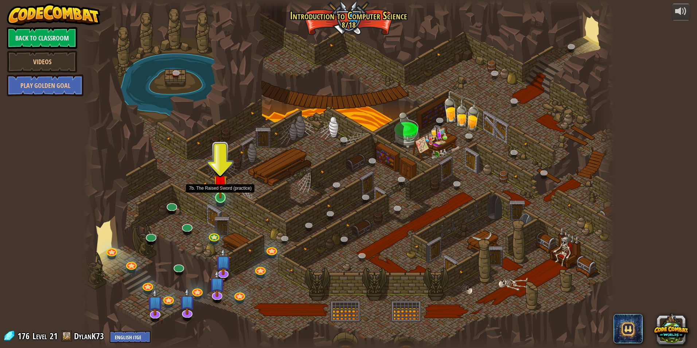
click at [221, 194] on img at bounding box center [220, 182] width 14 height 33
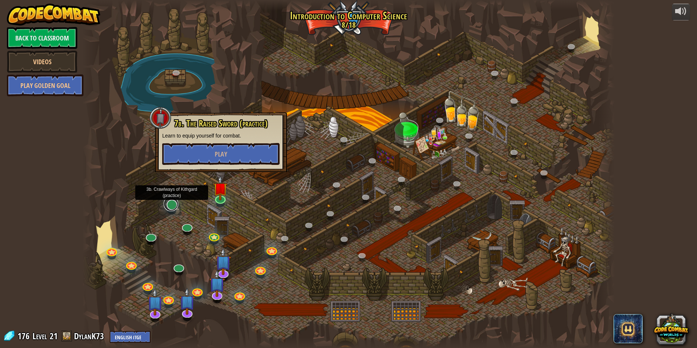
click at [173, 208] on link at bounding box center [171, 204] width 15 height 15
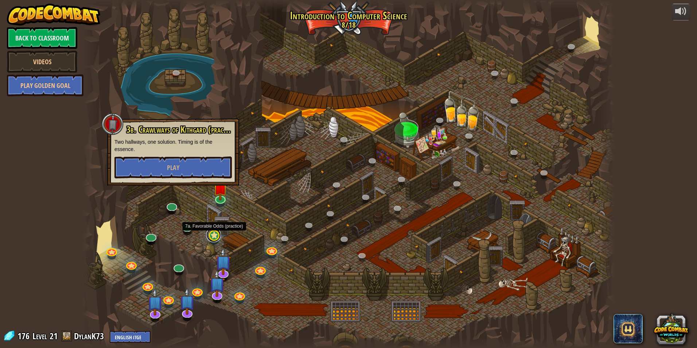
click at [211, 233] on link at bounding box center [213, 235] width 15 height 15
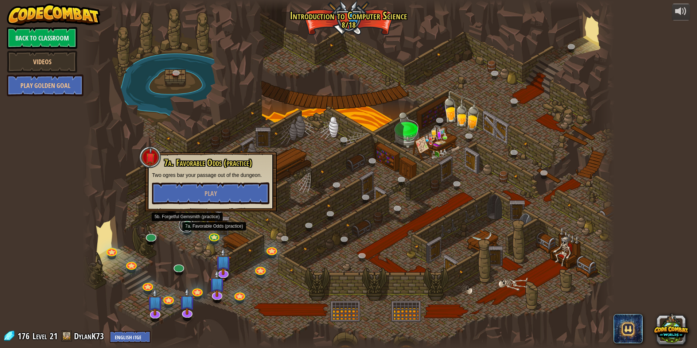
click at [190, 229] on link at bounding box center [186, 225] width 15 height 15
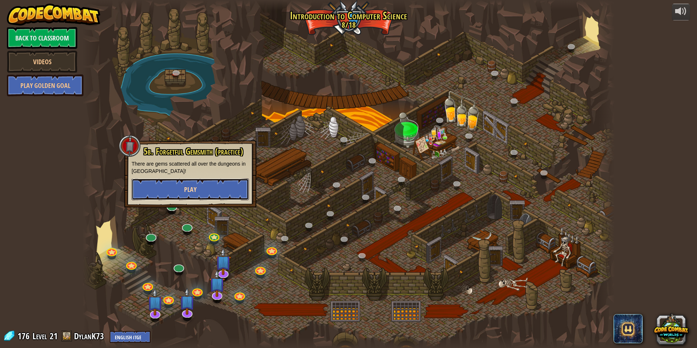
click at [210, 187] on button "Play" at bounding box center [190, 189] width 117 height 22
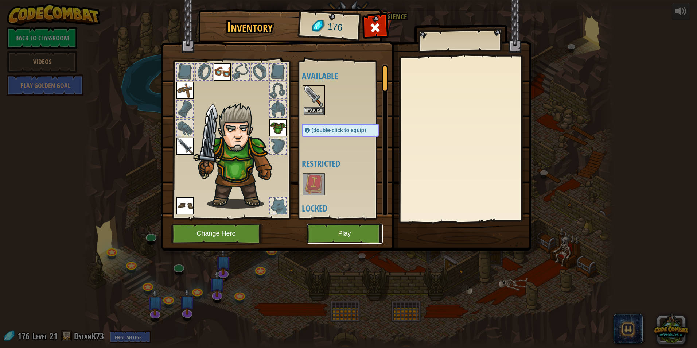
click at [352, 233] on button "Play" at bounding box center [345, 234] width 76 height 20
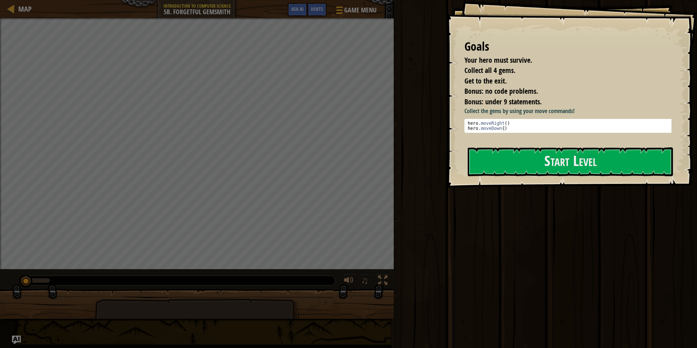
click at [582, 185] on div "Goals Your hero must survive. Collect all 4 gems. Get to the exit. Bonus: no co…" at bounding box center [571, 93] width 251 height 187
click at [582, 178] on div "Goals Your hero must survive. Collect all 4 gems. Get to the exit. Bonus: no co…" at bounding box center [571, 93] width 251 height 187
click at [582, 158] on button "Start Level" at bounding box center [570, 161] width 205 height 29
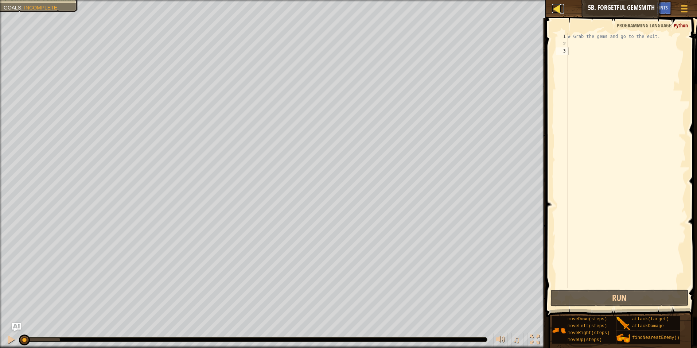
click at [553, 8] on div at bounding box center [556, 8] width 9 height 9
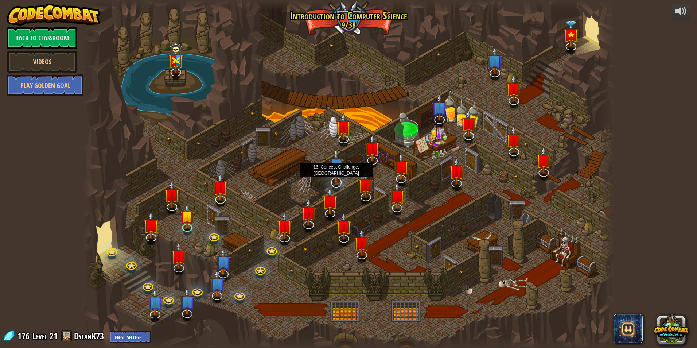
click at [330, 173] on img at bounding box center [337, 166] width 16 height 36
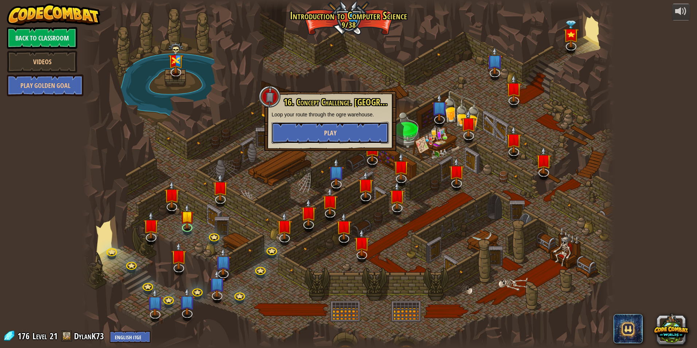
click at [321, 135] on button "Play" at bounding box center [330, 133] width 117 height 22
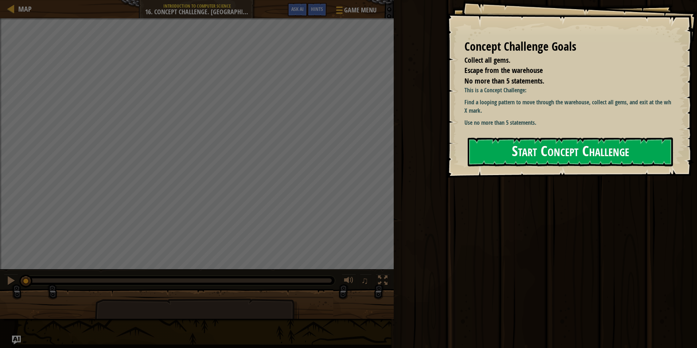
click at [559, 163] on button "Start Concept Challenge" at bounding box center [570, 151] width 205 height 29
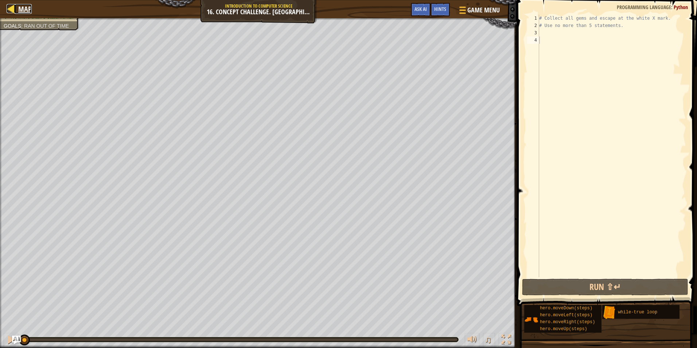
click at [28, 11] on span "Map" at bounding box center [24, 9] width 13 height 10
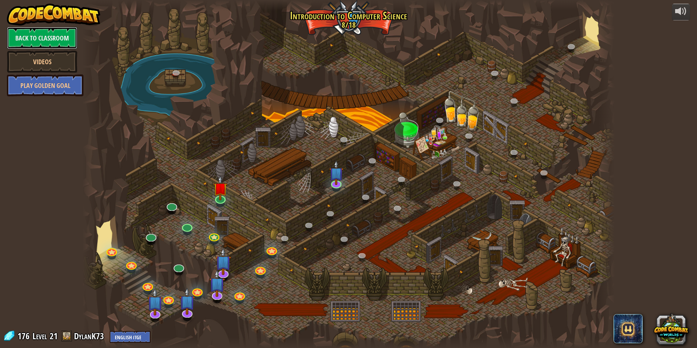
click at [42, 40] on link "Back to Classroom" at bounding box center [42, 38] width 70 height 22
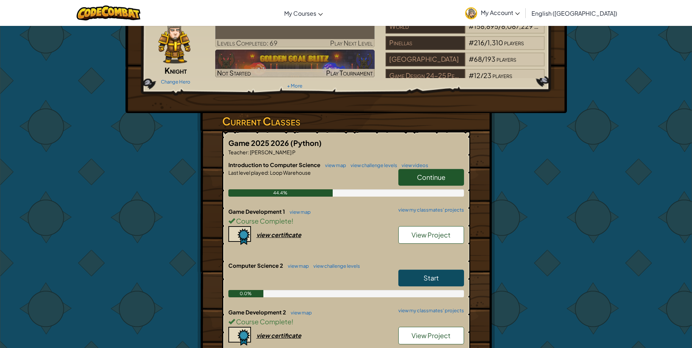
scroll to position [109, 0]
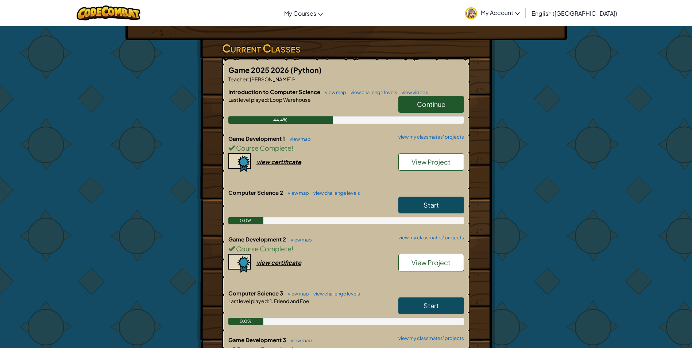
click at [435, 103] on span "Continue" at bounding box center [431, 104] width 28 height 8
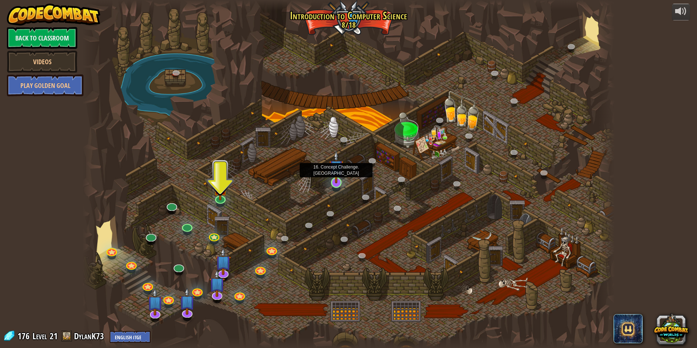
click at [334, 175] on img at bounding box center [336, 167] width 14 height 33
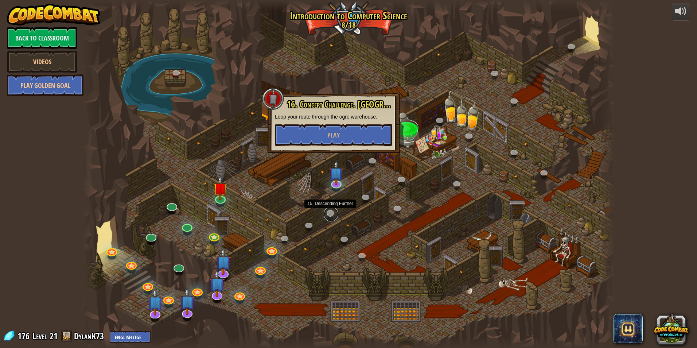
click at [330, 210] on link at bounding box center [331, 214] width 15 height 15
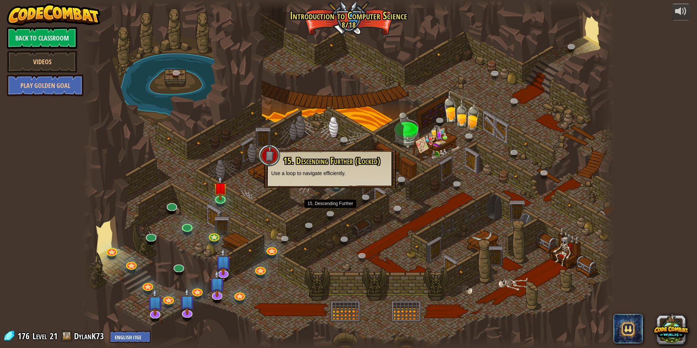
click at [302, 215] on div at bounding box center [348, 174] width 532 height 348
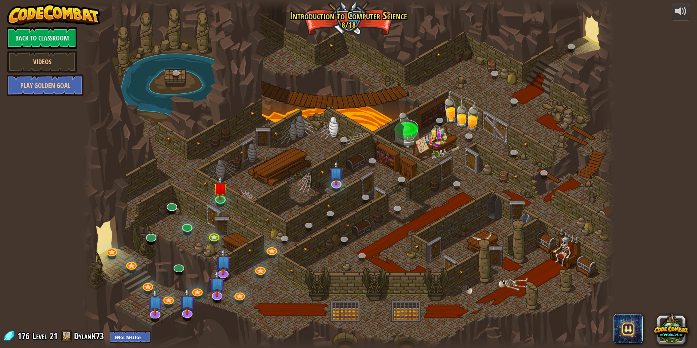
click at [307, 218] on div at bounding box center [348, 174] width 532 height 348
click at [307, 221] on link at bounding box center [309, 225] width 15 height 15
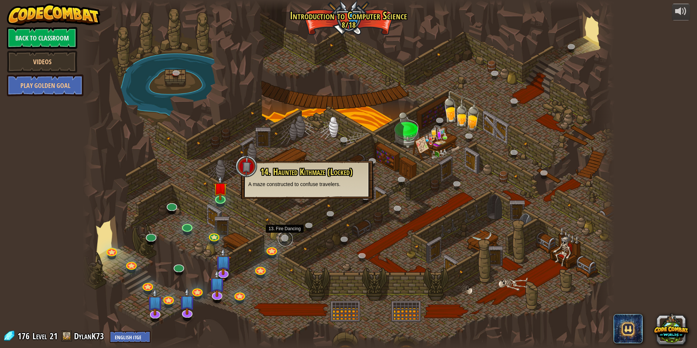
click at [286, 236] on link at bounding box center [285, 239] width 15 height 15
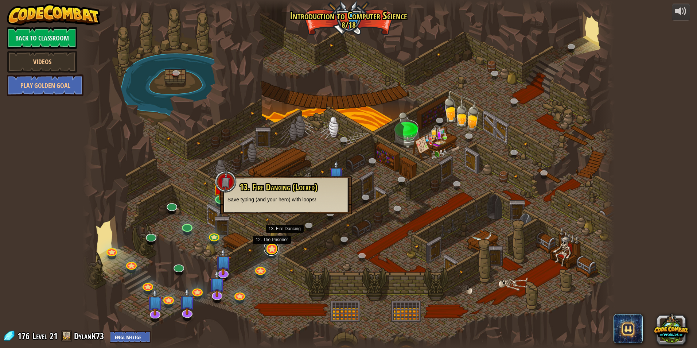
click at [275, 249] on link at bounding box center [271, 248] width 15 height 15
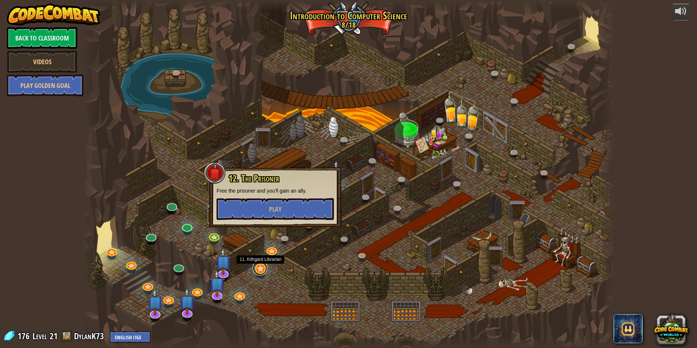
click at [260, 267] on link at bounding box center [260, 268] width 15 height 15
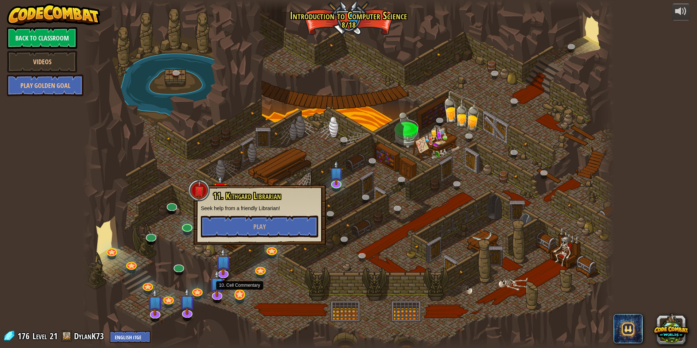
click at [236, 291] on div "25. Kithgard Gates (Locked) Escape the Kithgard dungeons, and don't let the gua…" at bounding box center [348, 174] width 532 height 348
click at [236, 292] on link at bounding box center [239, 294] width 15 height 15
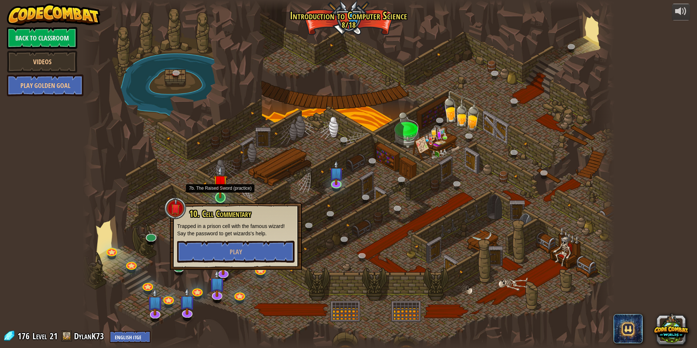
click at [216, 198] on img at bounding box center [220, 182] width 14 height 33
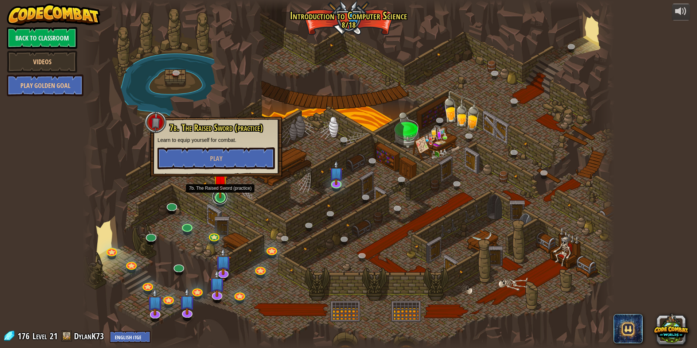
click at [216, 198] on link at bounding box center [220, 197] width 15 height 15
click at [213, 229] on div at bounding box center [348, 174] width 532 height 348
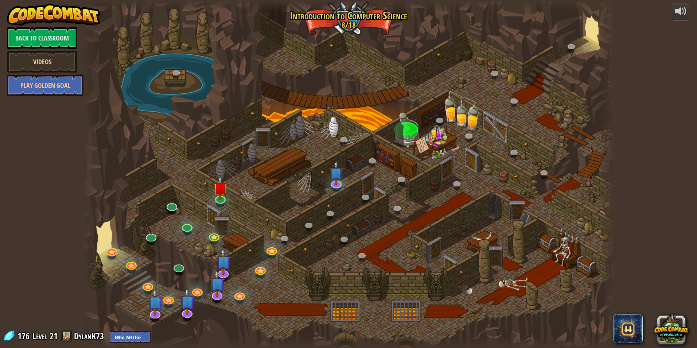
click at [212, 229] on div at bounding box center [348, 174] width 532 height 348
drag, startPoint x: 182, startPoint y: 260, endPoint x: 178, endPoint y: 263, distance: 5.0
click at [181, 261] on div at bounding box center [348, 174] width 532 height 348
click at [177, 263] on link at bounding box center [178, 265] width 15 height 15
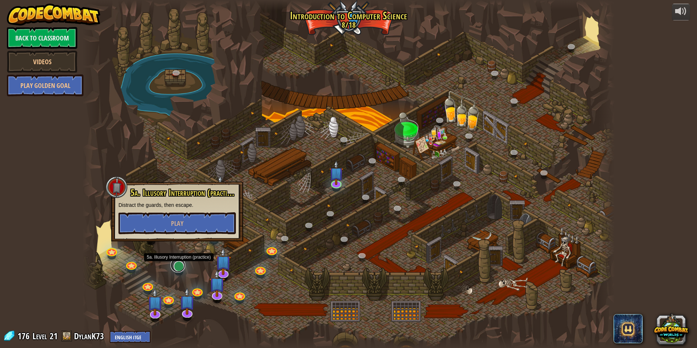
click at [177, 263] on link at bounding box center [178, 265] width 15 height 15
click at [220, 267] on img at bounding box center [224, 255] width 16 height 36
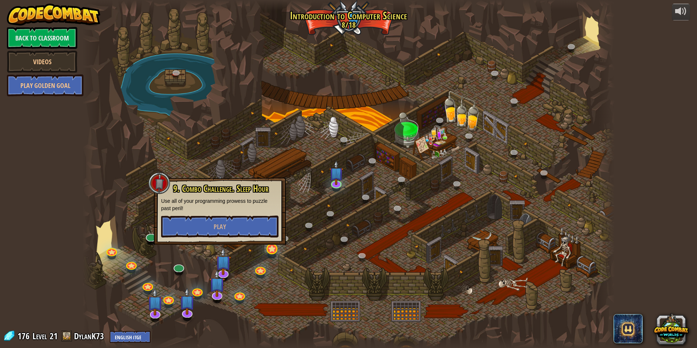
click at [265, 249] on div "25. Kithgard Gates (Locked) Escape the Kithgard dungeons, and don't let the gua…" at bounding box center [348, 174] width 532 height 348
click at [267, 250] on link at bounding box center [271, 248] width 15 height 15
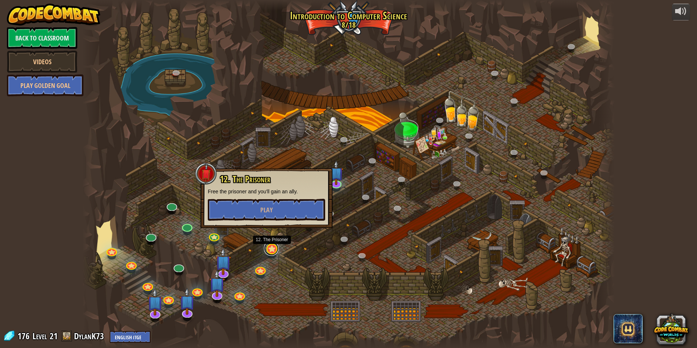
click at [267, 250] on link at bounding box center [271, 248] width 15 height 15
click at [253, 279] on div at bounding box center [348, 174] width 532 height 348
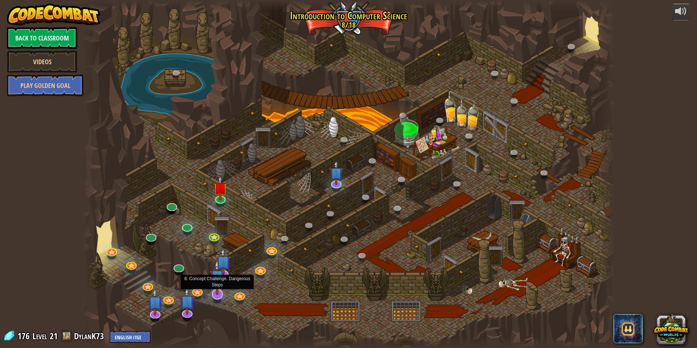
click at [223, 291] on img at bounding box center [218, 277] width 16 height 36
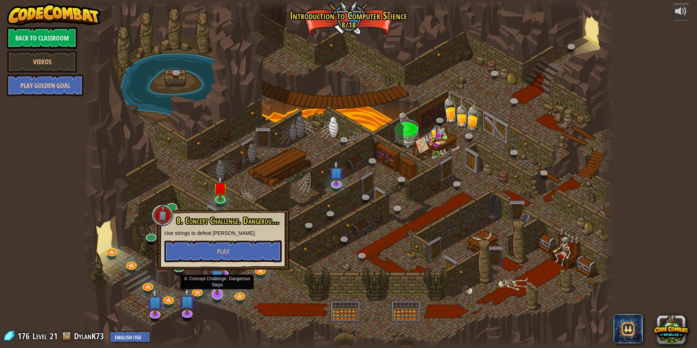
click at [221, 276] on img at bounding box center [218, 277] width 16 height 36
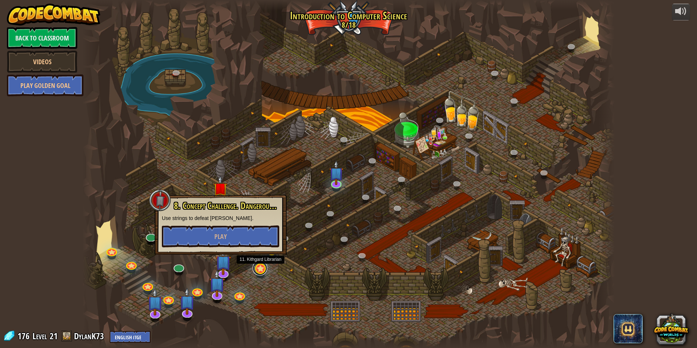
click at [264, 269] on link at bounding box center [260, 268] width 15 height 15
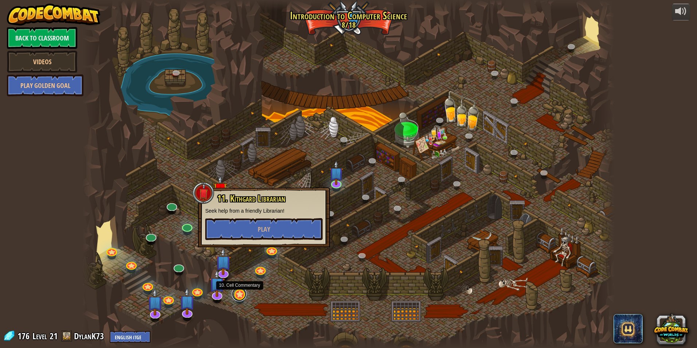
click at [238, 298] on link at bounding box center [239, 294] width 15 height 15
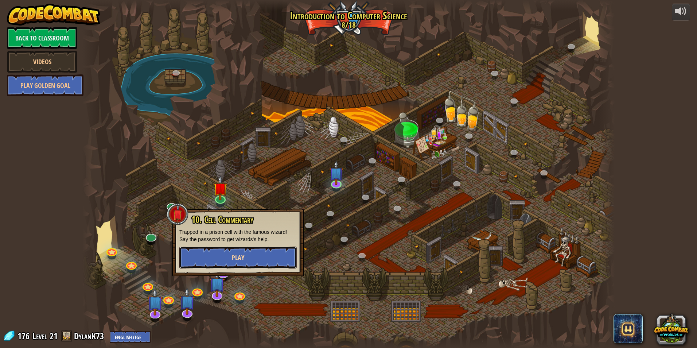
click at [253, 259] on button "Play" at bounding box center [237, 258] width 117 height 22
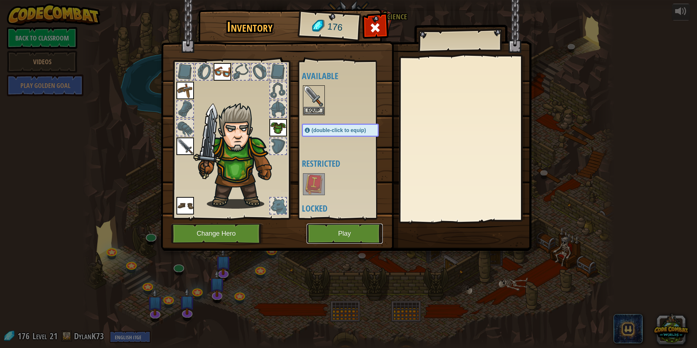
click at [357, 233] on button "Play" at bounding box center [345, 234] width 76 height 20
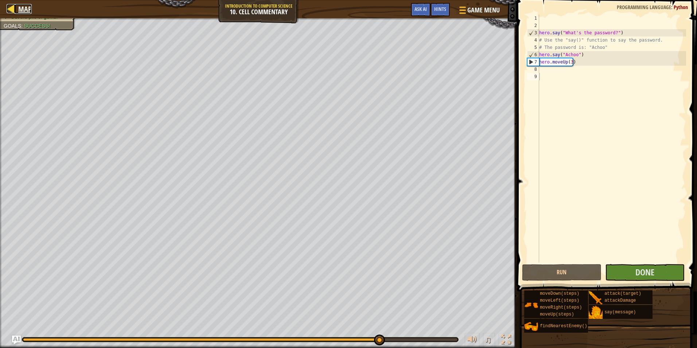
click at [25, 10] on span "Map" at bounding box center [24, 9] width 13 height 10
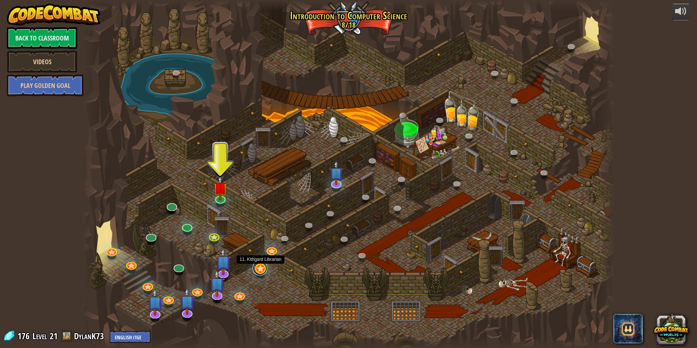
click at [263, 267] on link at bounding box center [260, 268] width 15 height 15
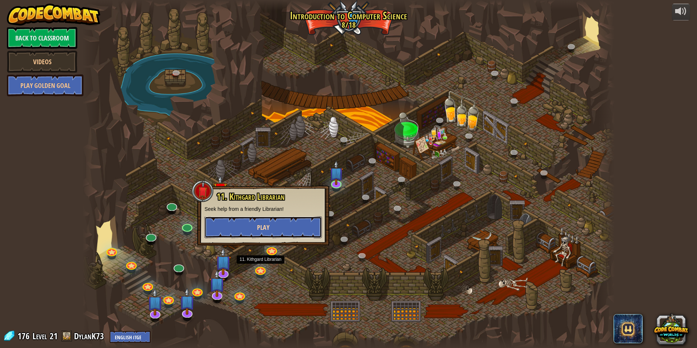
click at [268, 231] on span "Play" at bounding box center [263, 227] width 12 height 9
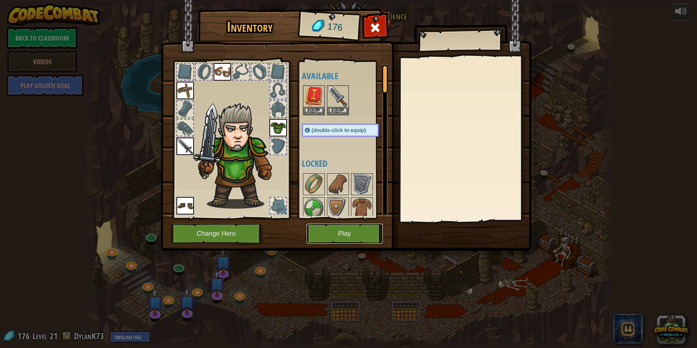
click at [344, 235] on button "Play" at bounding box center [345, 234] width 76 height 20
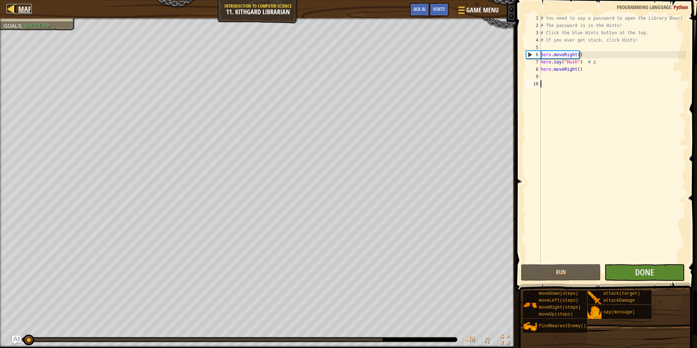
click at [9, 5] on div at bounding box center [11, 8] width 9 height 9
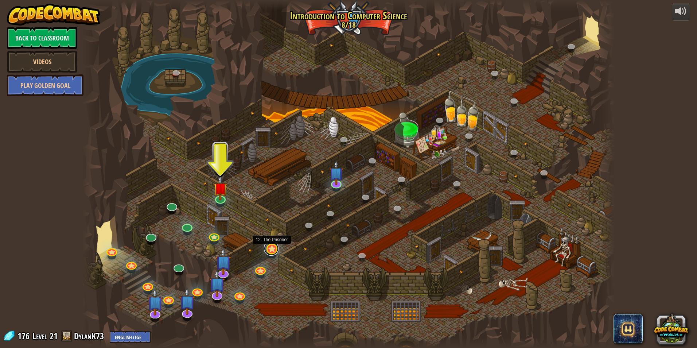
click at [272, 249] on link at bounding box center [271, 248] width 15 height 15
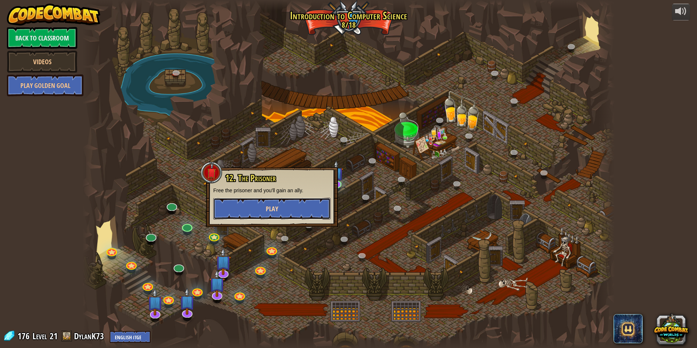
click at [282, 212] on button "Play" at bounding box center [271, 209] width 117 height 22
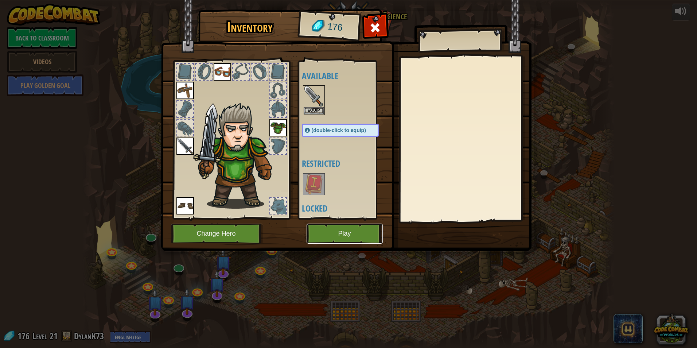
click at [330, 235] on button "Play" at bounding box center [345, 234] width 76 height 20
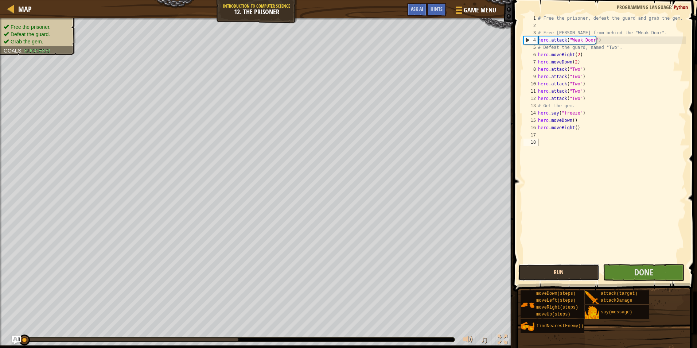
click at [581, 270] on button "Run" at bounding box center [559, 272] width 81 height 17
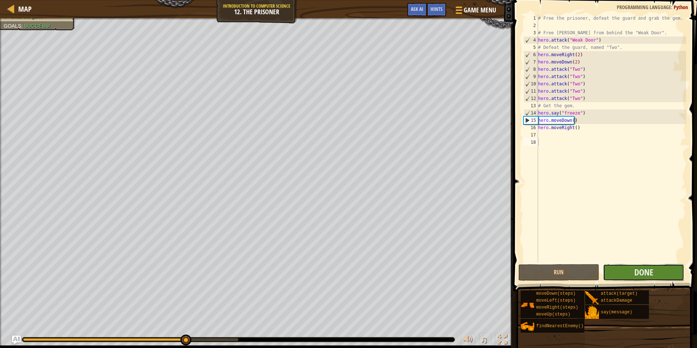
click at [674, 270] on button "Done" at bounding box center [643, 272] width 81 height 17
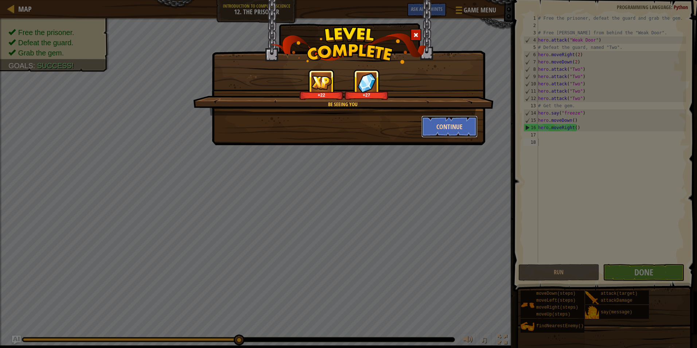
click at [437, 124] on button "Continue" at bounding box center [450, 127] width 57 height 22
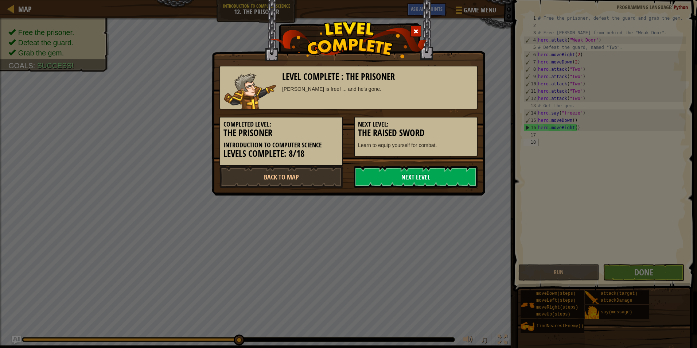
click at [389, 180] on link "Next Level" at bounding box center [416, 177] width 124 height 22
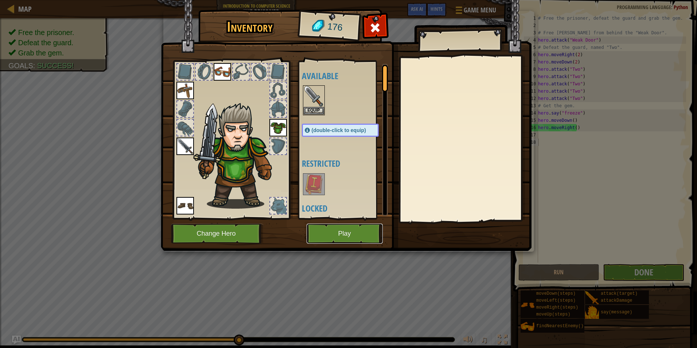
click at [351, 231] on button "Play" at bounding box center [345, 234] width 76 height 20
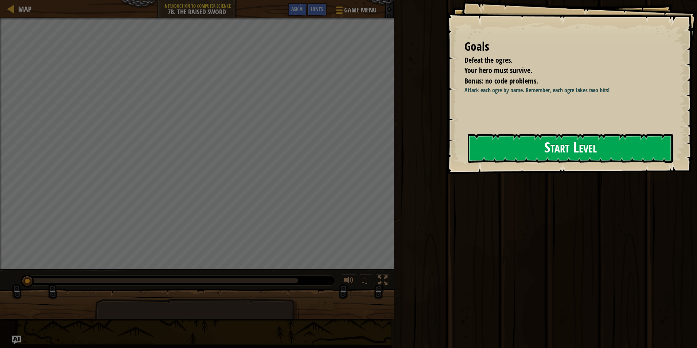
click at [583, 150] on button "Start Level" at bounding box center [570, 148] width 205 height 29
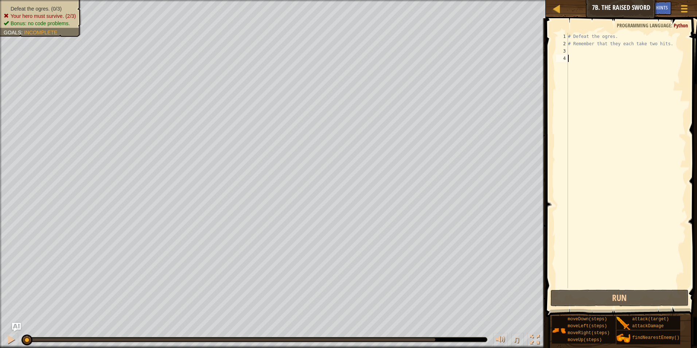
click at [607, 54] on div "# Defeat the ogres. # Remember that they each take two hits." at bounding box center [627, 168] width 120 height 270
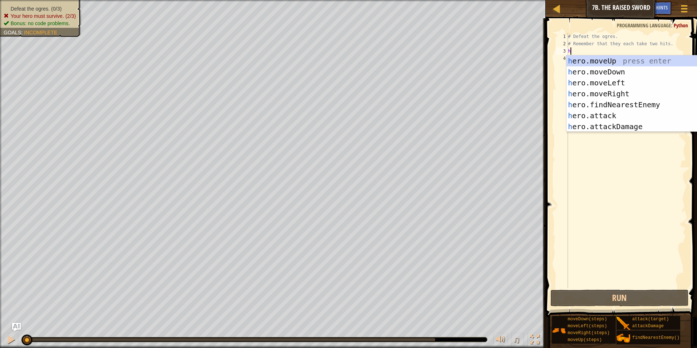
scroll to position [3, 0]
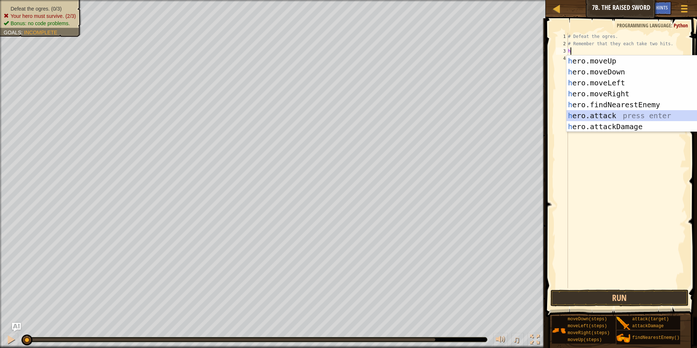
click at [613, 117] on div "h ero.moveUp press enter h ero.moveDown press enter h ero.moveLeft press enter …" at bounding box center [636, 104] width 138 height 98
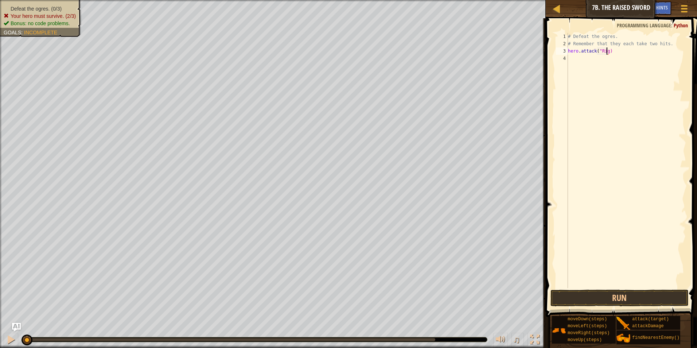
scroll to position [3, 3]
type textarea "hero.attack("Rig")"
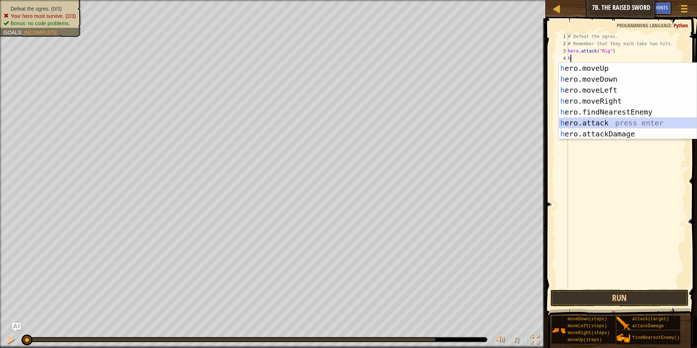
click at [617, 126] on div "h ero.moveUp press enter h ero.moveDown press enter h ero.moveLeft press enter …" at bounding box center [628, 112] width 138 height 98
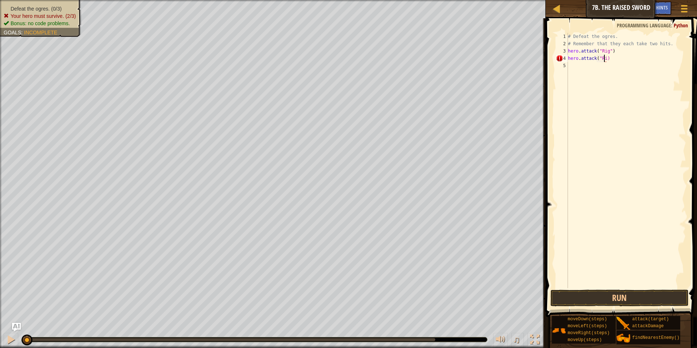
scroll to position [3, 3]
type textarea "hero.attack("Rig")"
click at [594, 63] on div "# Defeat the ogres. # Remember that they each take two hits. hero . attack ( "R…" at bounding box center [627, 168] width 120 height 270
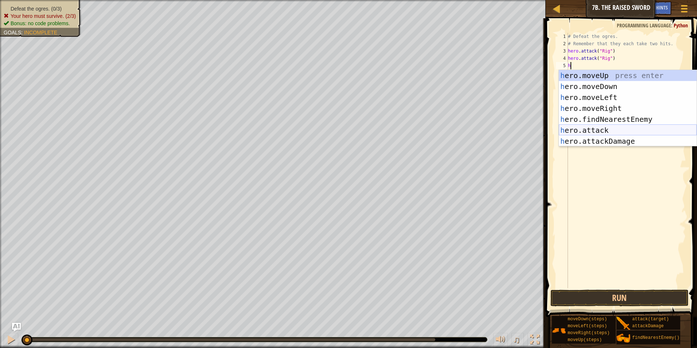
click at [601, 129] on div "h ero.moveUp press enter h ero.moveDown press enter h ero.moveLeft press enter …" at bounding box center [628, 119] width 138 height 98
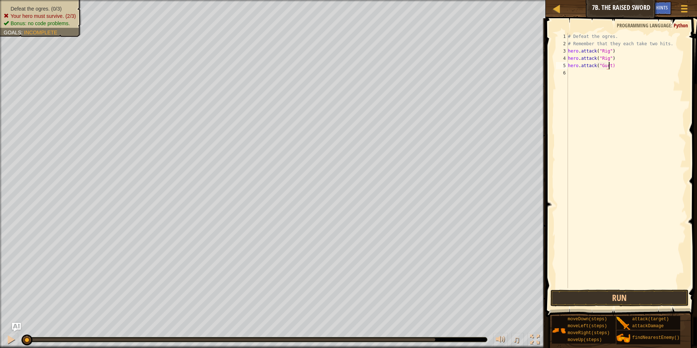
type textarea "hero.attack("Gurt")"
type textarea "J"
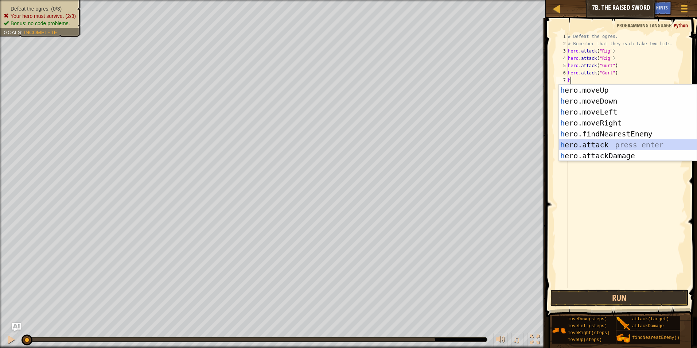
click at [627, 144] on div "h ero.moveUp press enter h ero.moveDown press enter h ero.moveLeft press enter …" at bounding box center [628, 134] width 138 height 98
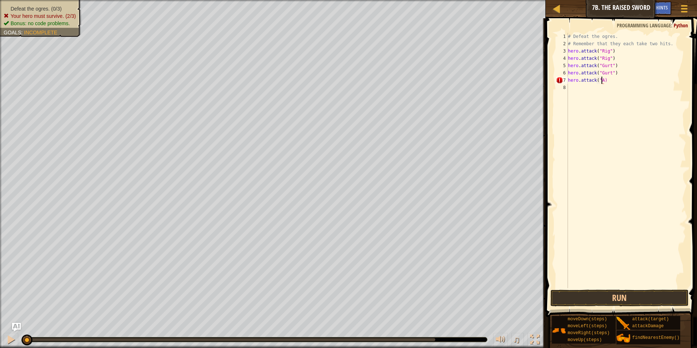
scroll to position [3, 3]
type textarea "hero.attack("Ack")"
click at [617, 295] on button "Run" at bounding box center [620, 298] width 139 height 17
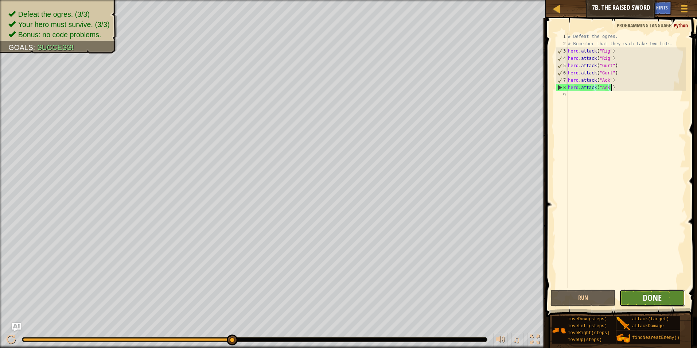
click at [650, 297] on span "Done" at bounding box center [652, 298] width 19 height 12
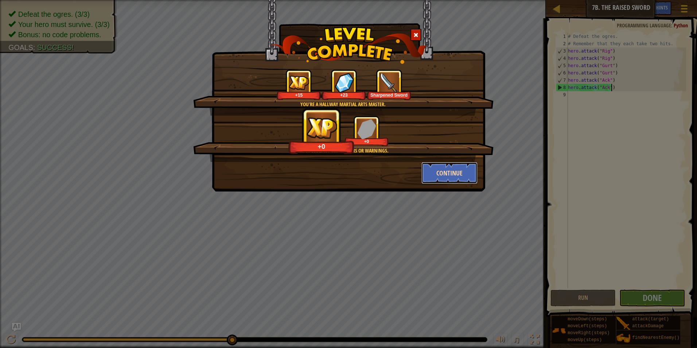
click at [447, 182] on button "Continue" at bounding box center [450, 173] width 57 height 22
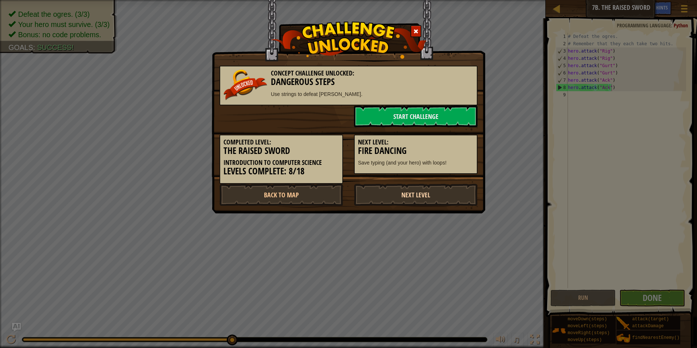
click at [434, 199] on link "Next Level" at bounding box center [416, 195] width 124 height 22
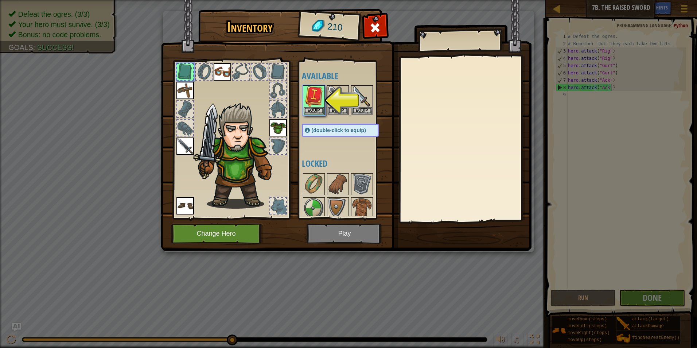
click at [322, 237] on img at bounding box center [346, 118] width 371 height 265
click at [325, 235] on img at bounding box center [346, 118] width 371 height 265
click at [368, 239] on img at bounding box center [346, 118] width 371 height 265
click at [315, 111] on button "Equip" at bounding box center [314, 110] width 20 height 8
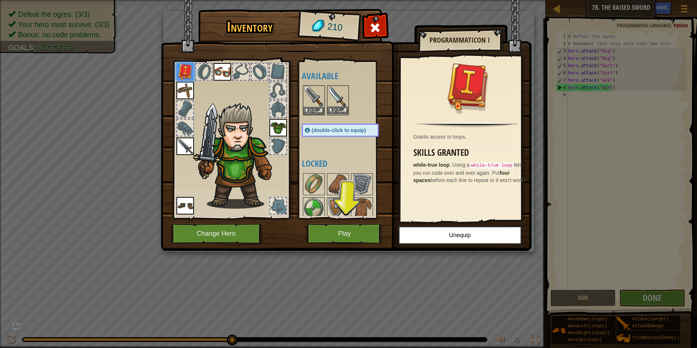
click at [333, 92] on img at bounding box center [338, 96] width 20 height 20
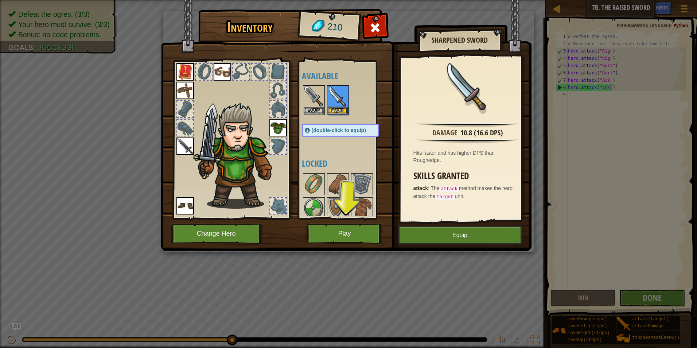
click at [184, 158] on div at bounding box center [231, 138] width 120 height 164
click at [192, 152] on img at bounding box center [186, 146] width 18 height 18
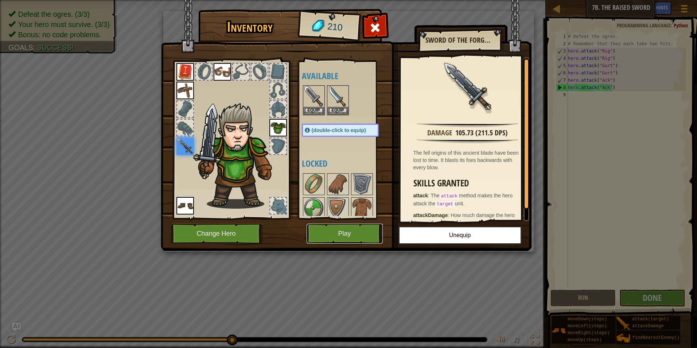
click at [341, 237] on button "Play" at bounding box center [345, 234] width 76 height 20
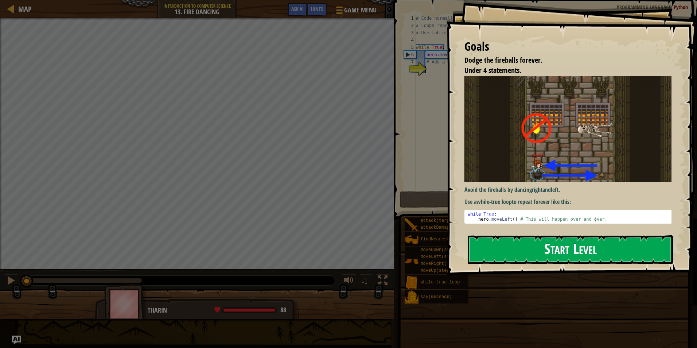
click at [634, 264] on button "Start Level" at bounding box center [570, 249] width 205 height 29
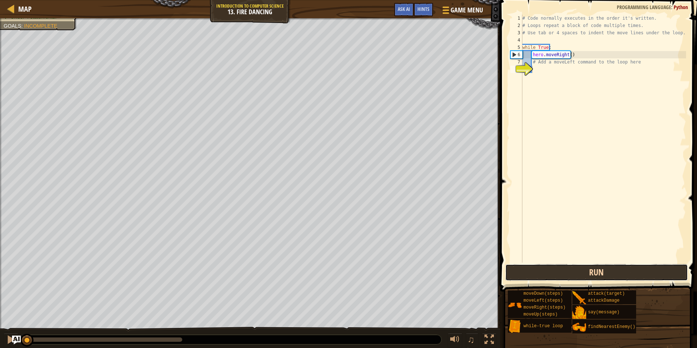
click at [623, 272] on button "Run" at bounding box center [596, 272] width 183 height 17
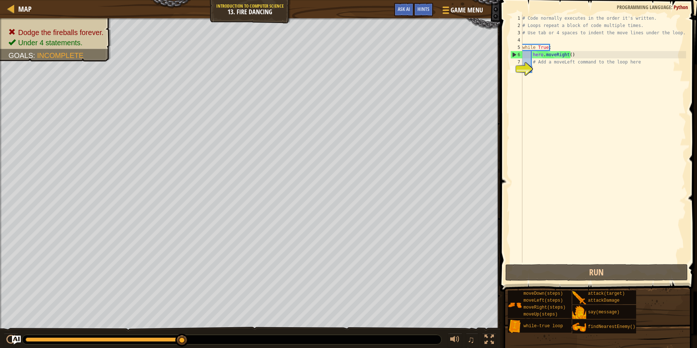
click at [392, 3] on div "Game Menu Done Hints Ask AI" at bounding box center [439, 11] width 97 height 17
click at [395, 5] on button "Ask AI" at bounding box center [404, 9] width 20 height 13
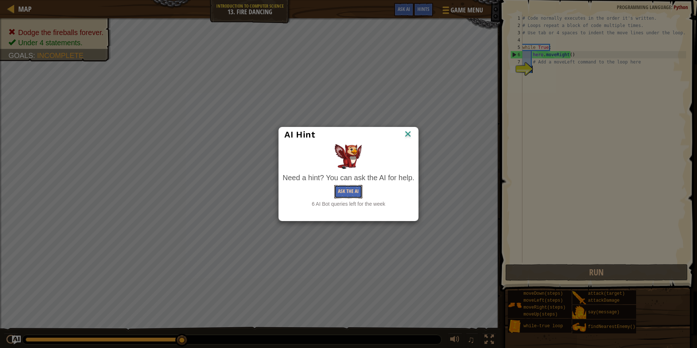
click at [348, 193] on button "Ask the AI" at bounding box center [348, 191] width 28 height 13
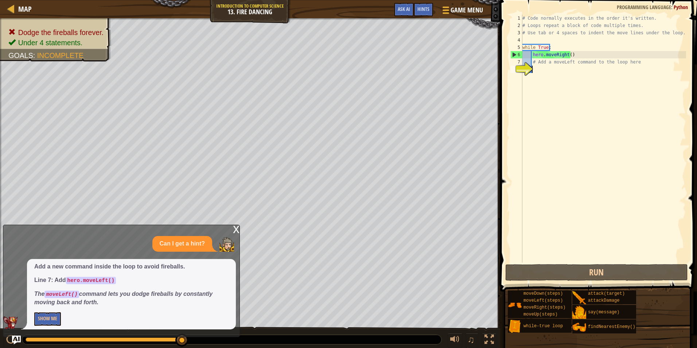
drag, startPoint x: -1, startPoint y: 367, endPoint x: 134, endPoint y: 296, distance: 152.7
click at [134, 296] on em "The moveLeft() command lets you dodge fireballs by constantly moving back and f…" at bounding box center [123, 298] width 178 height 15
click at [40, 314] on button "Show Me" at bounding box center [47, 318] width 27 height 13
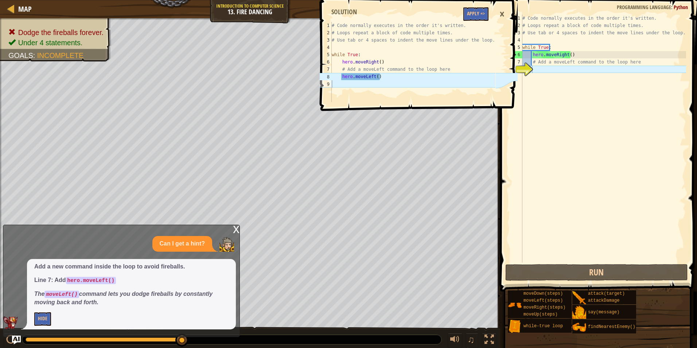
click at [550, 70] on div "# Code normally executes in the order it's written. # Loops repeat a block of c…" at bounding box center [603, 146] width 165 height 263
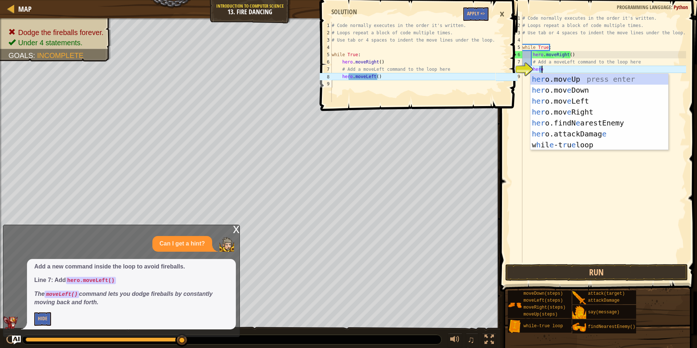
scroll to position [3, 1]
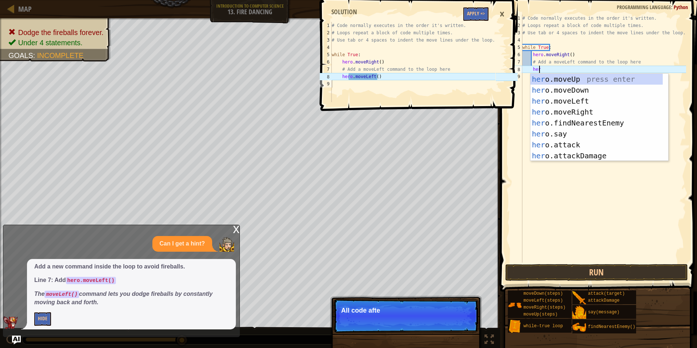
type textarea "hero"
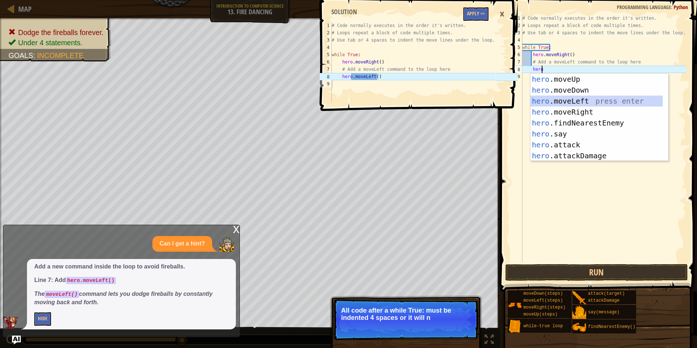
click at [604, 101] on div "hero .moveUp press enter hero .moveDown press enter hero .moveLeft press enter …" at bounding box center [597, 128] width 132 height 109
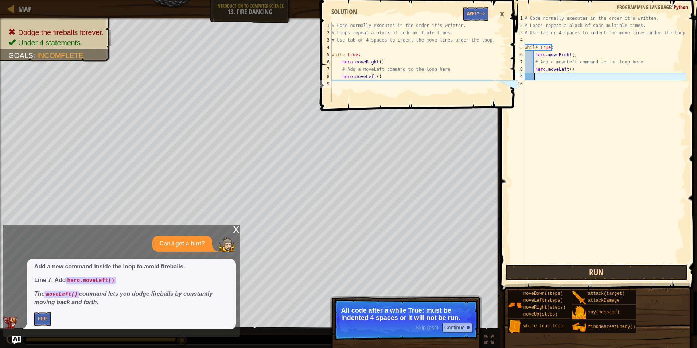
click at [621, 279] on button "Run" at bounding box center [596, 272] width 183 height 17
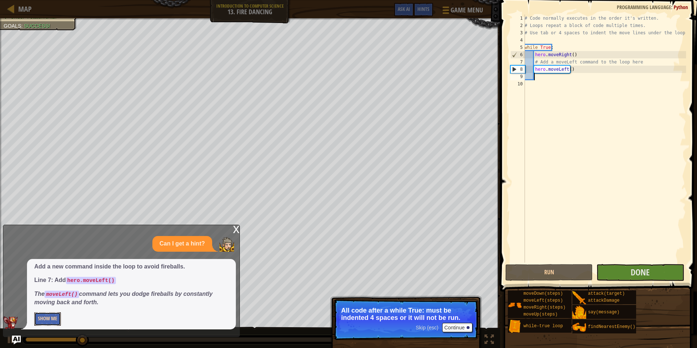
click at [49, 314] on button "Show Me" at bounding box center [47, 318] width 27 height 13
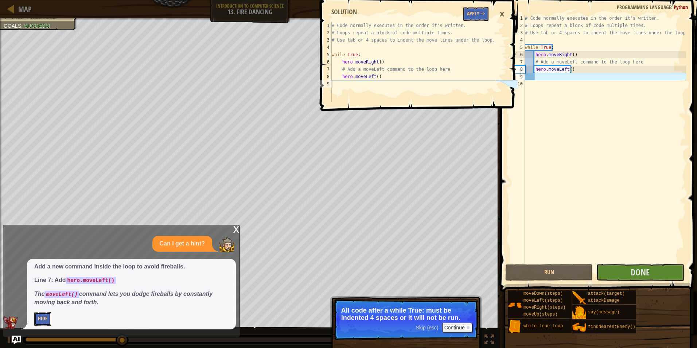
click at [49, 317] on button "Hide" at bounding box center [42, 318] width 17 height 13
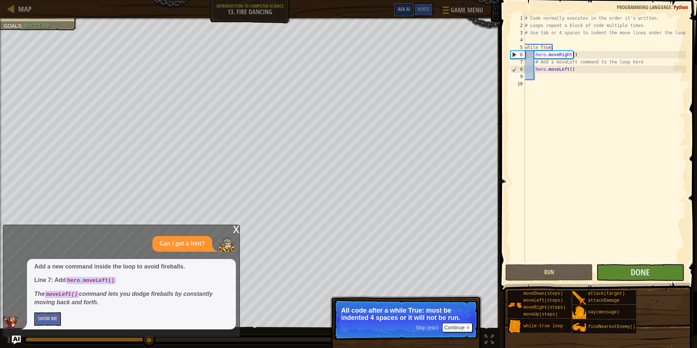
click at [400, 13] on button "Ask AI" at bounding box center [404, 9] width 20 height 13
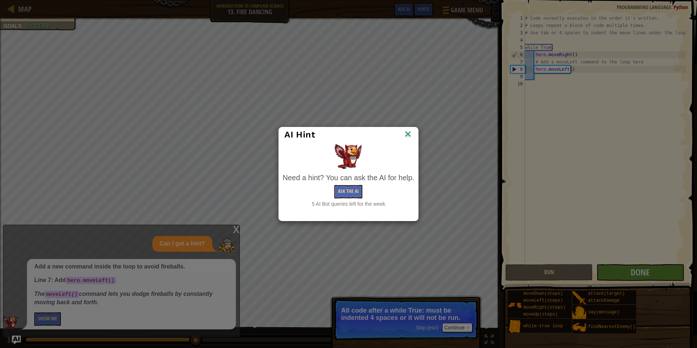
click at [408, 133] on img at bounding box center [407, 134] width 9 height 11
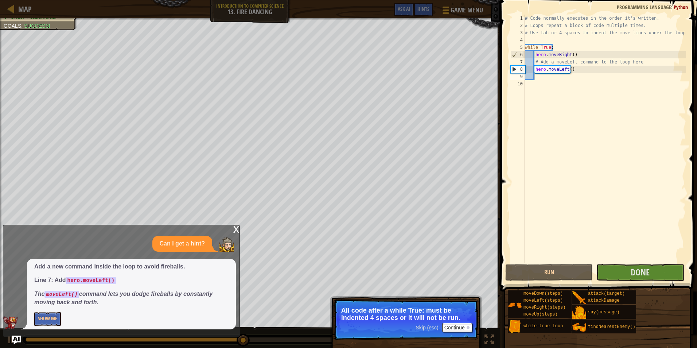
click at [233, 229] on div "x" at bounding box center [236, 228] width 7 height 7
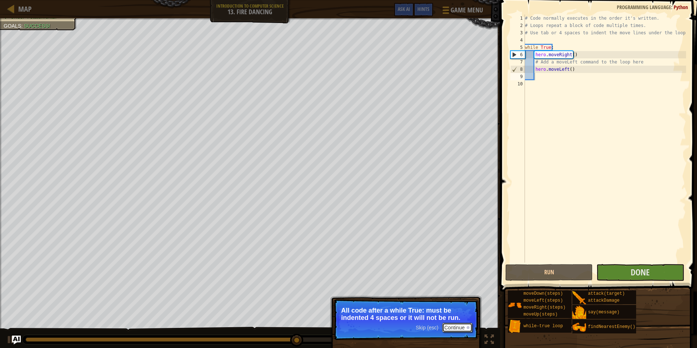
click at [448, 329] on button "Continue" at bounding box center [457, 327] width 30 height 9
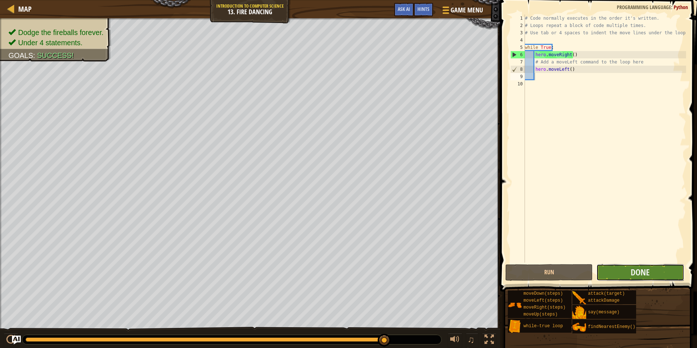
click at [663, 274] on button "Done" at bounding box center [641, 272] width 88 height 17
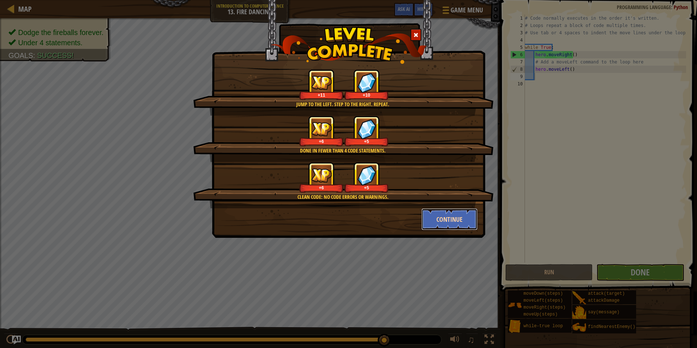
click at [449, 221] on button "Continue" at bounding box center [450, 219] width 57 height 22
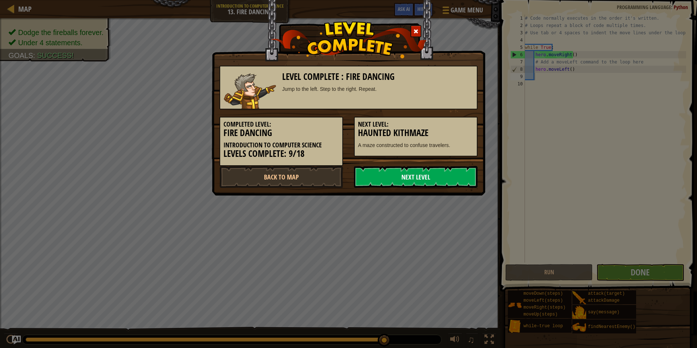
click at [433, 171] on link "Next Level" at bounding box center [416, 177] width 124 height 22
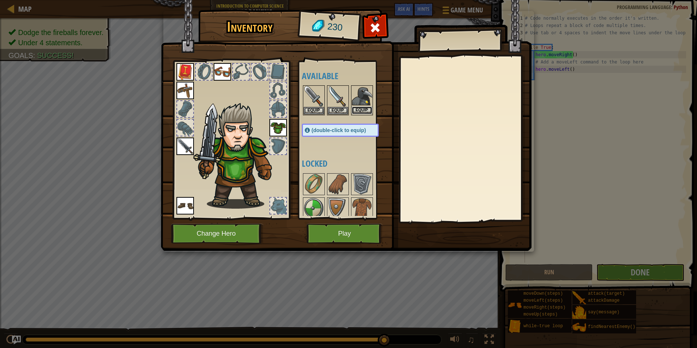
drag, startPoint x: 365, startPoint y: 111, endPoint x: 367, endPoint y: 102, distance: 9.5
click at [367, 103] on div "Equip" at bounding box center [362, 100] width 22 height 30
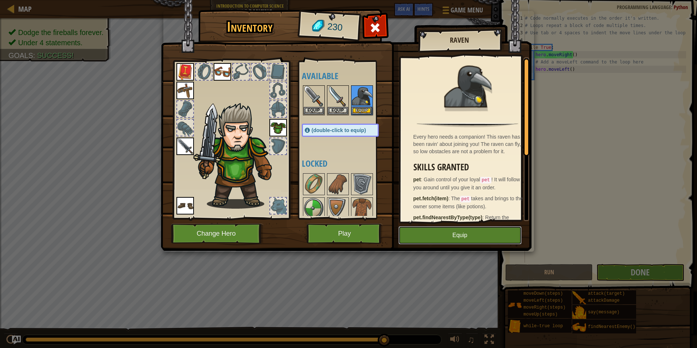
click at [442, 236] on button "Equip" at bounding box center [460, 235] width 123 height 18
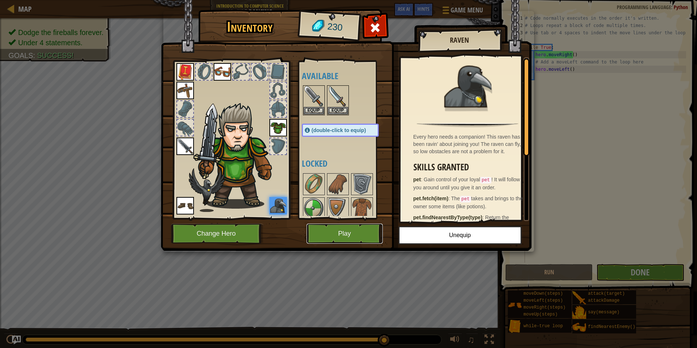
click at [351, 232] on button "Play" at bounding box center [345, 234] width 76 height 20
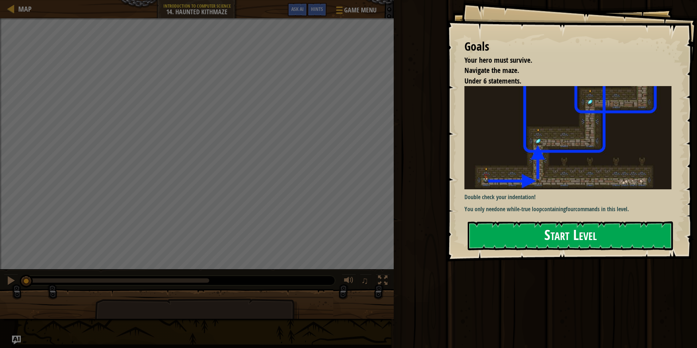
click at [646, 241] on button "Start Level" at bounding box center [570, 235] width 205 height 29
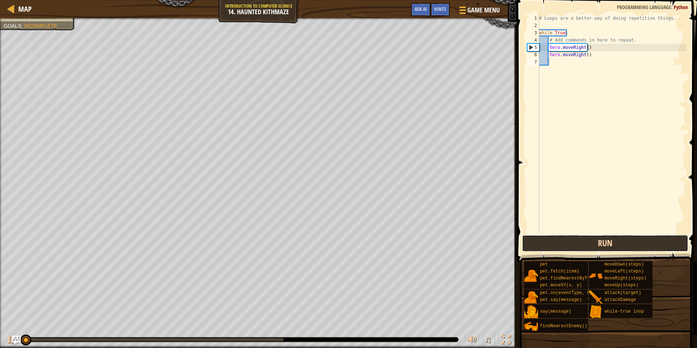
click at [590, 249] on button "Run" at bounding box center [605, 243] width 166 height 17
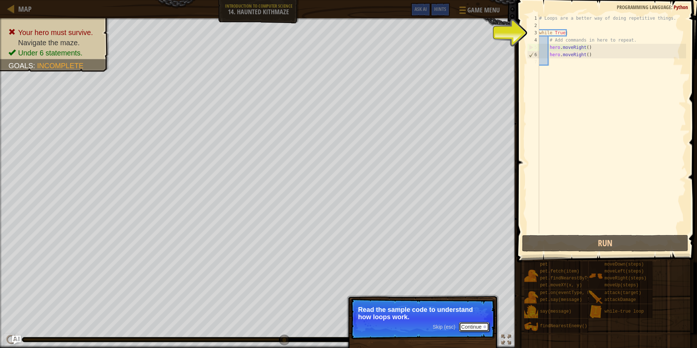
click at [469, 325] on button "Continue" at bounding box center [474, 326] width 30 height 9
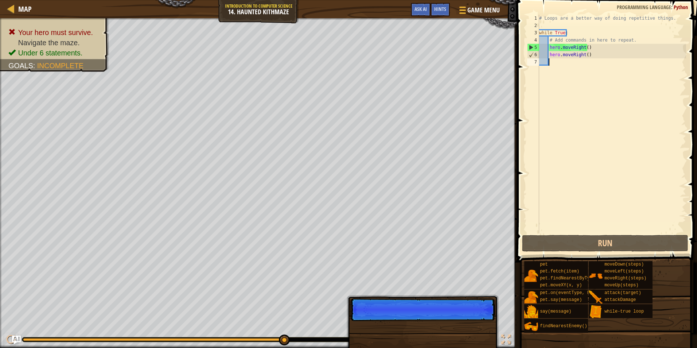
scroll to position [3, 0]
